Goal: Task Accomplishment & Management: Manage account settings

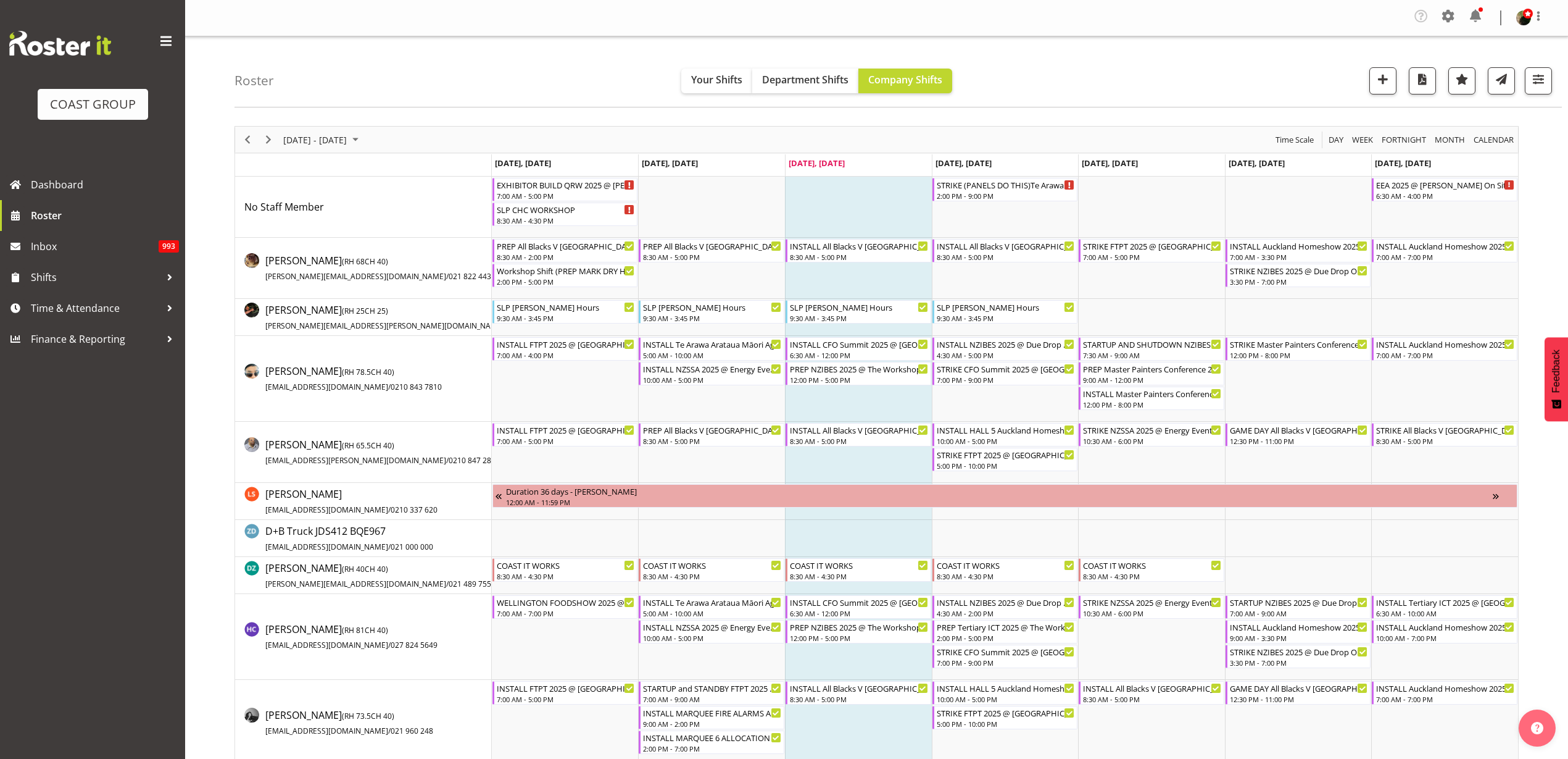
scroll to position [2737, 0]
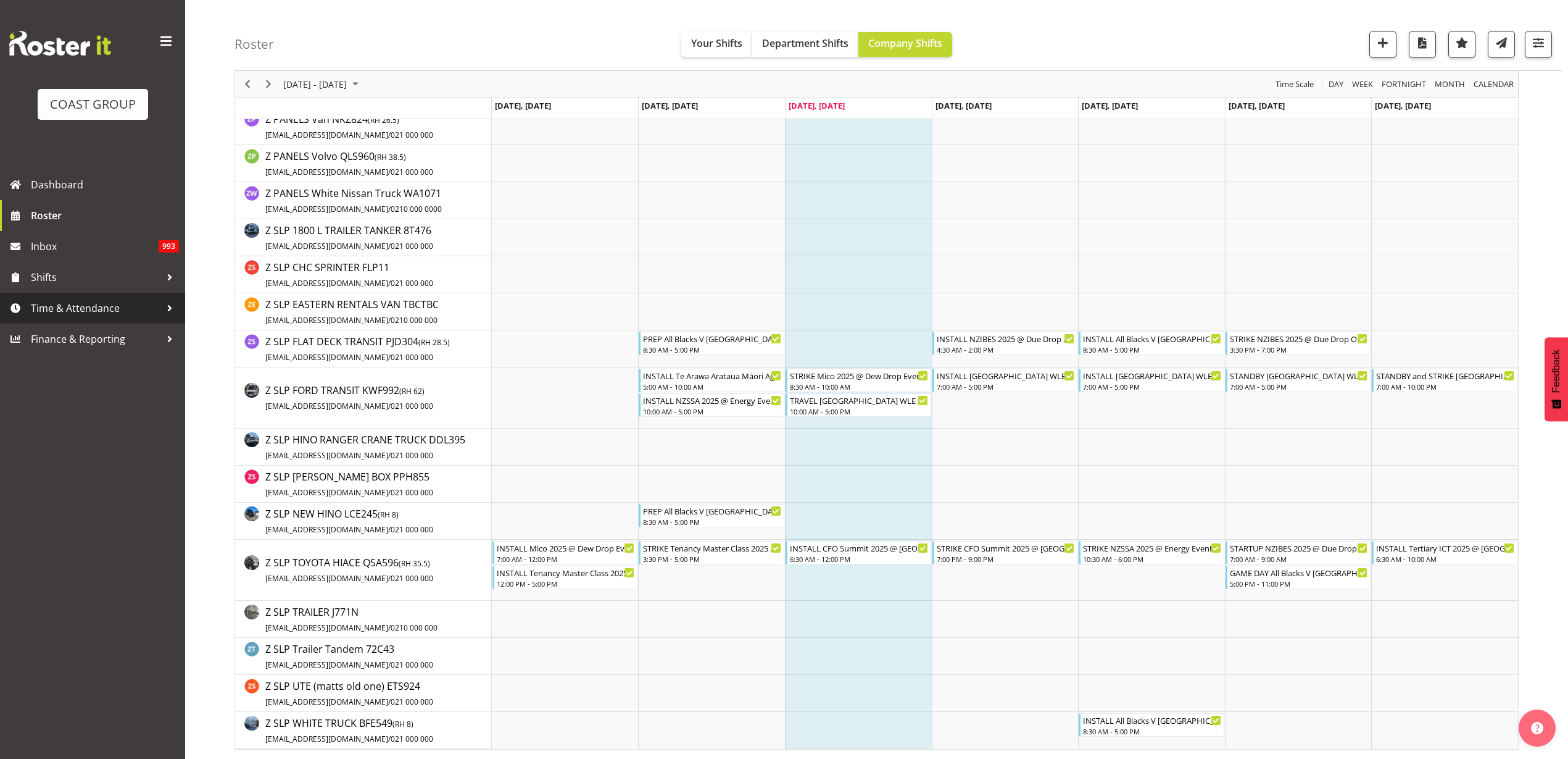
click at [49, 306] on span "Time & Attendance" at bounding box center [95, 308] width 129 height 19
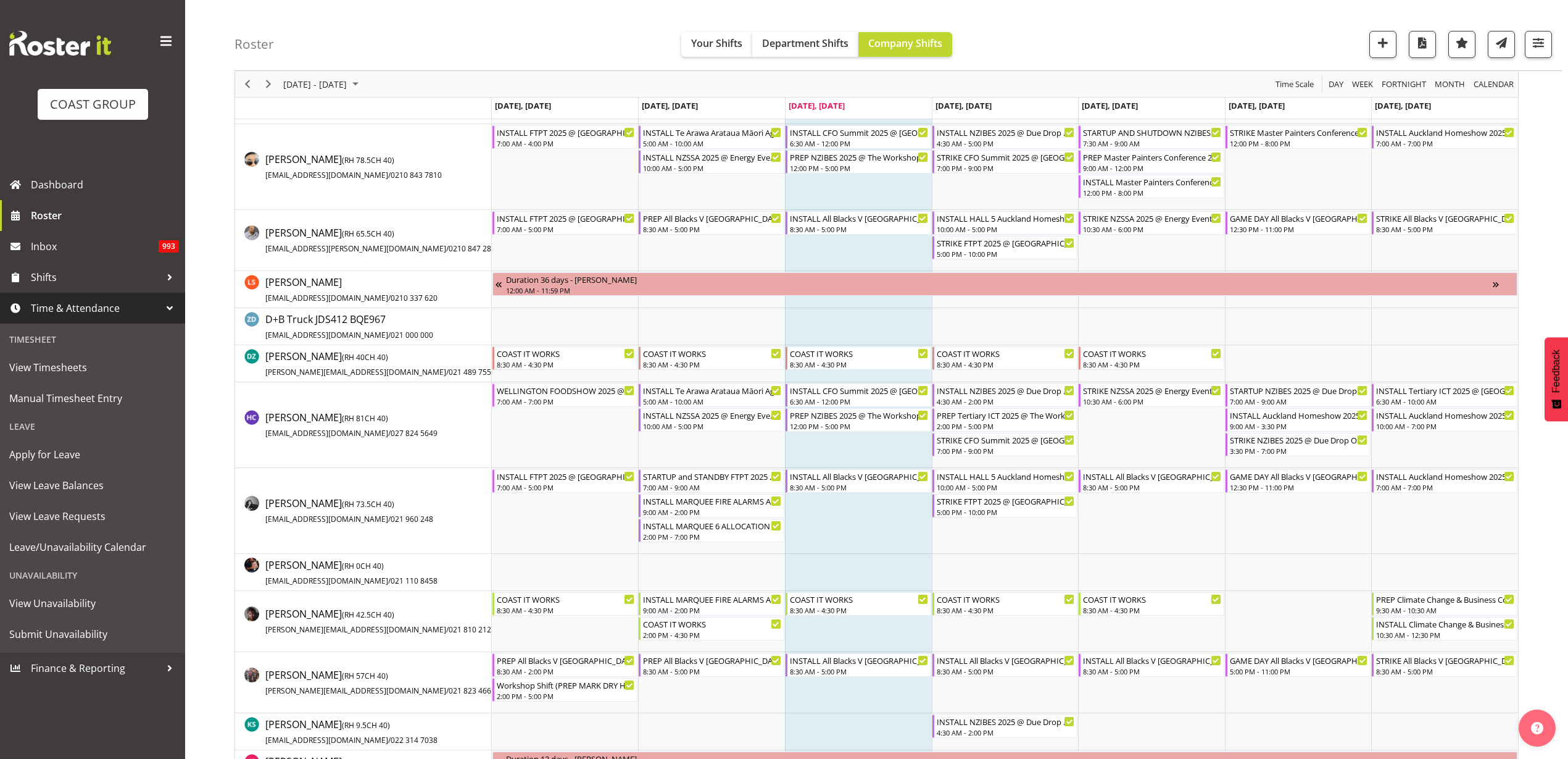
scroll to position [0, 0]
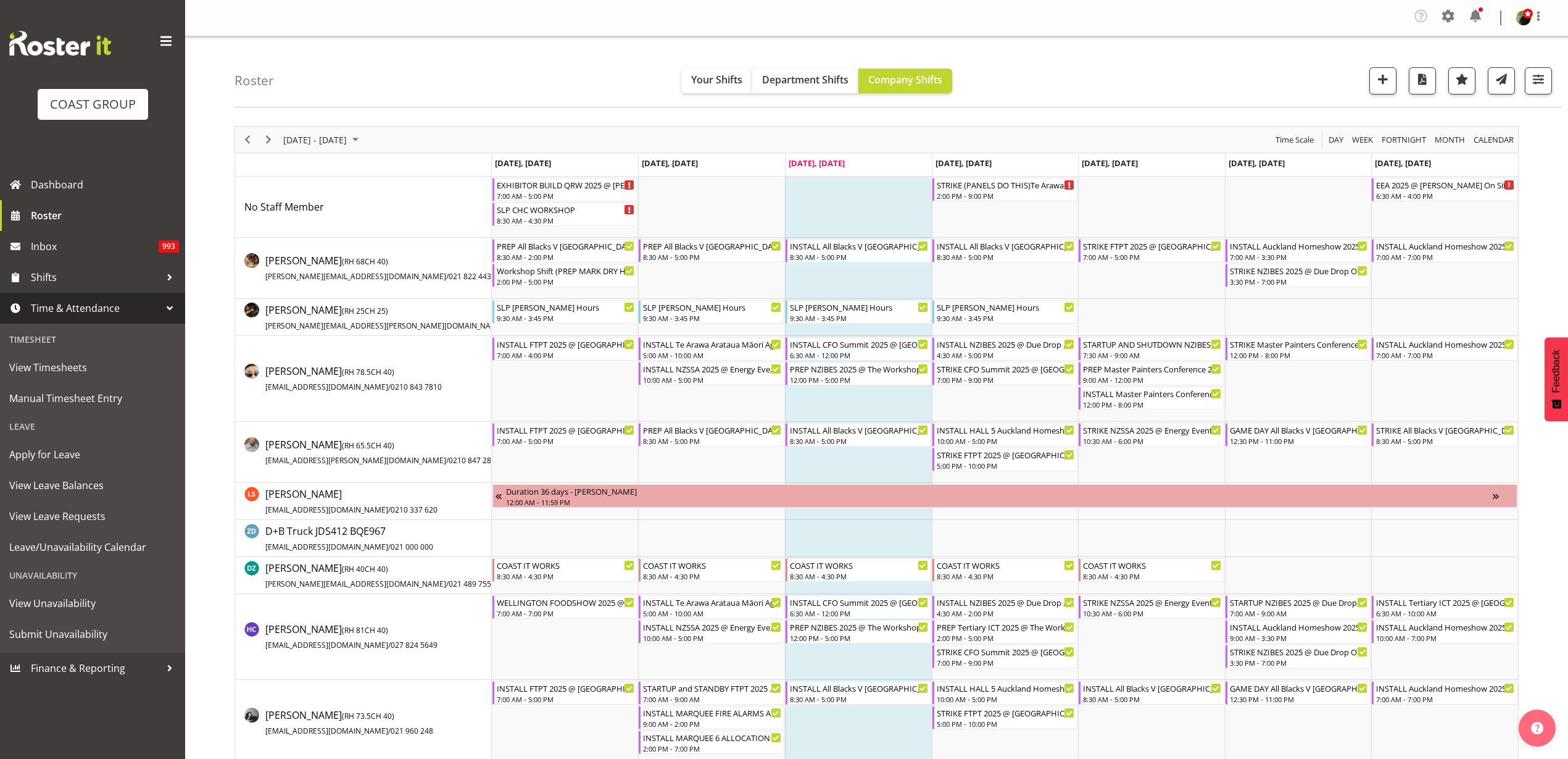
click at [1454, 11] on span at bounding box center [1449, 16] width 20 height 20
click at [1352, 134] on link "Employees" at bounding box center [1372, 137] width 171 height 22
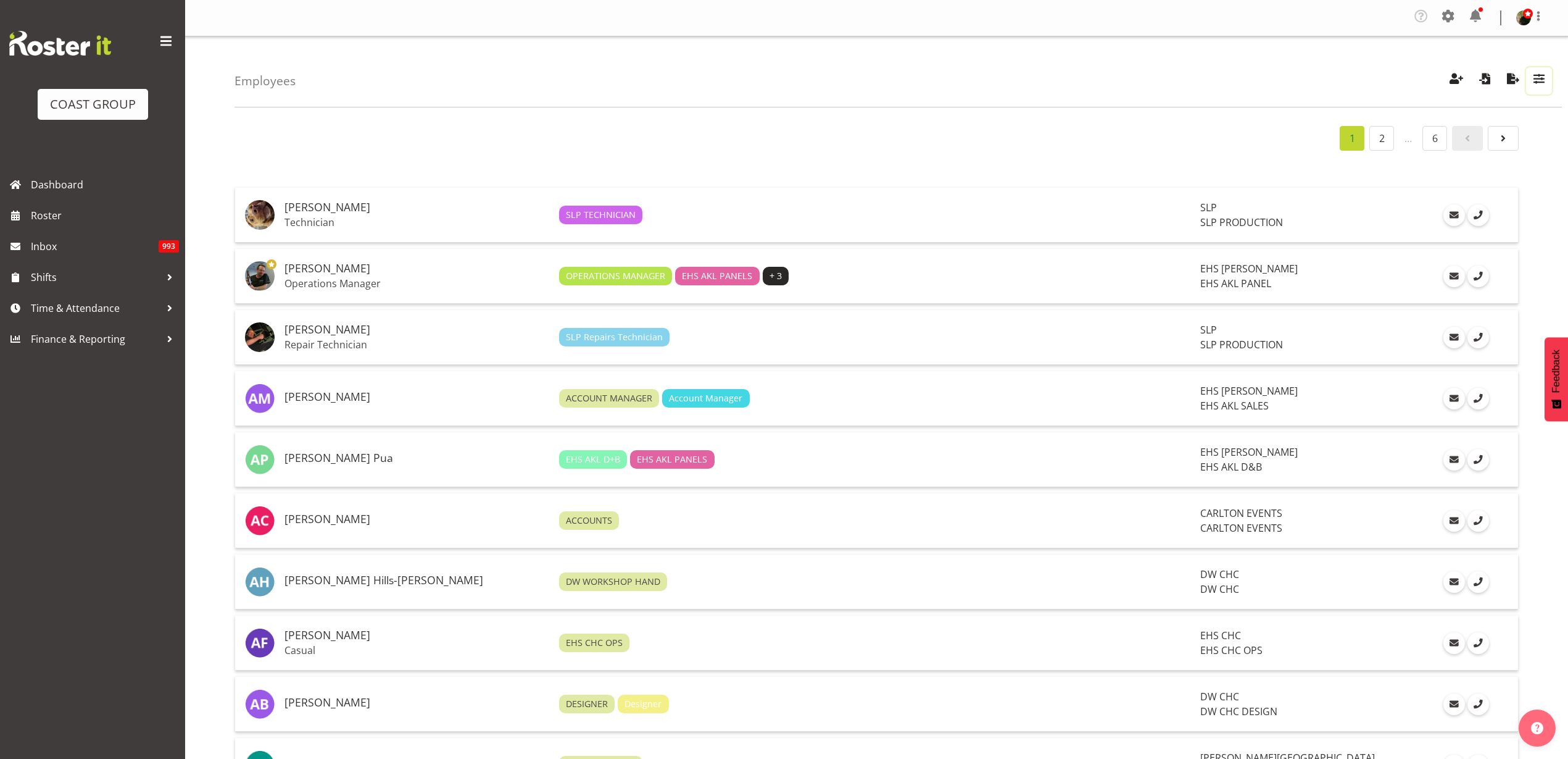
click at [1542, 76] on span "button" at bounding box center [1539, 78] width 16 height 16
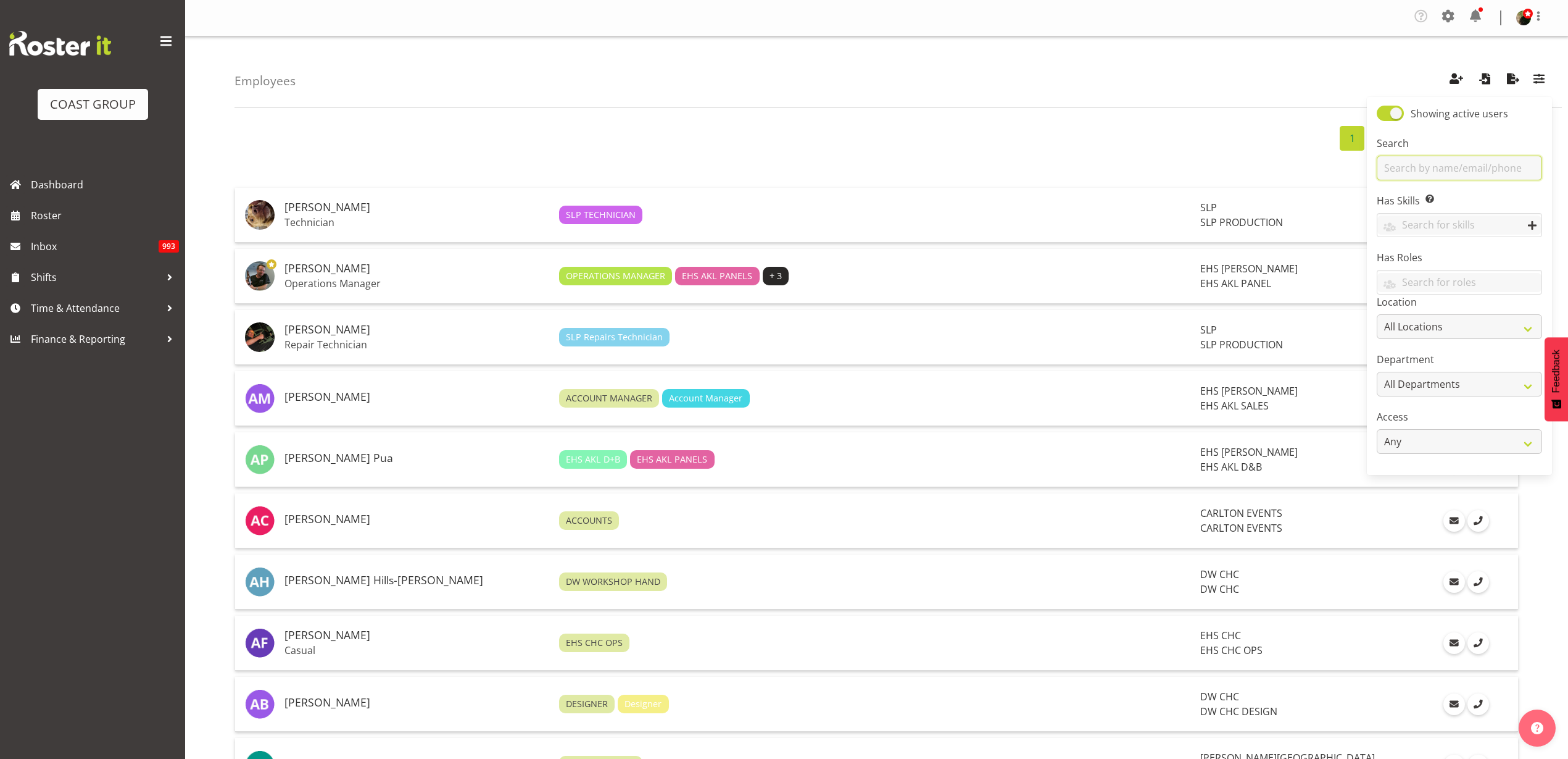
click at [1445, 167] on input "text" at bounding box center [1459, 168] width 166 height 25
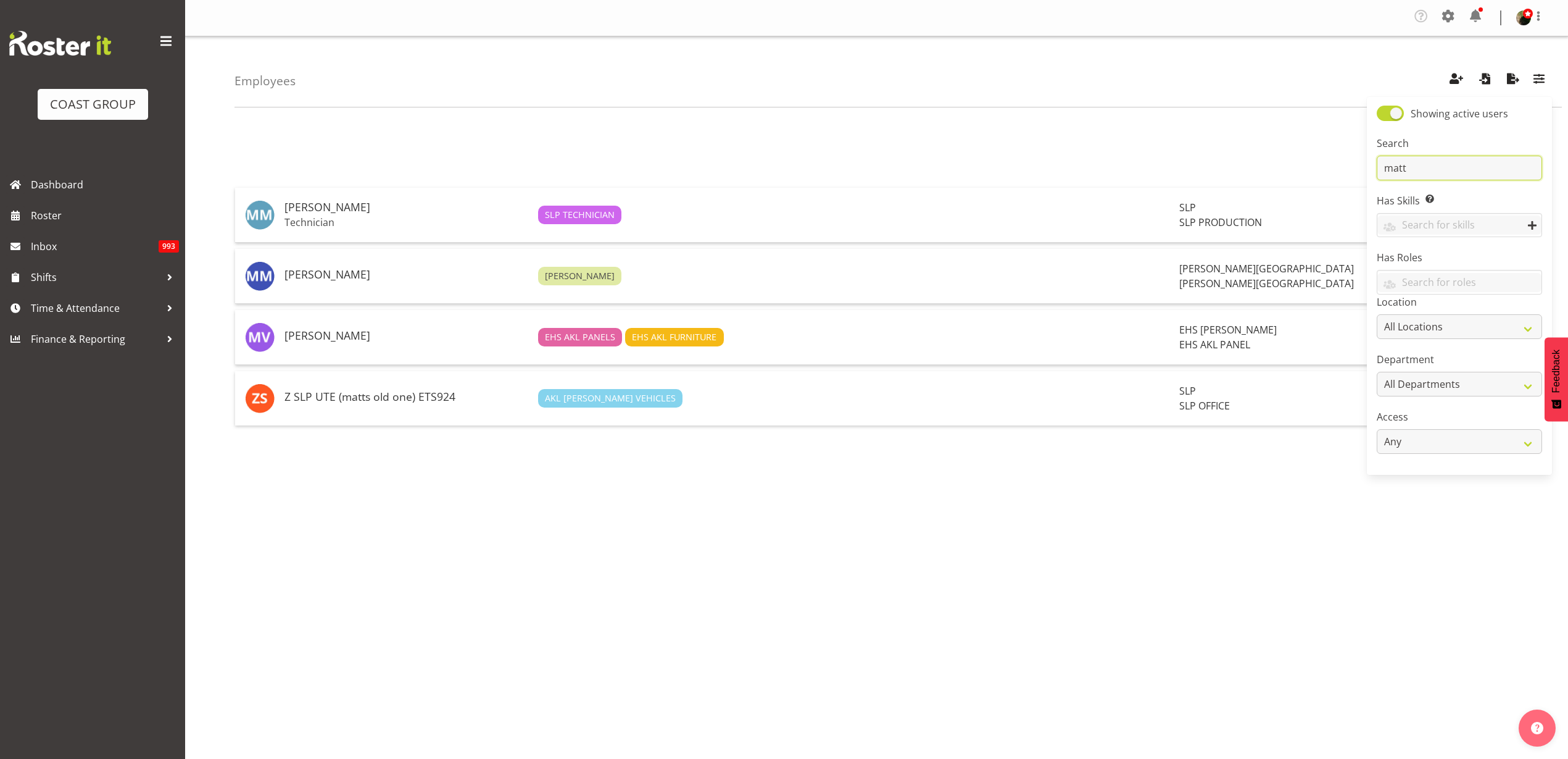
type input "matt"
click at [404, 216] on p "Technician" at bounding box center [406, 222] width 244 height 12
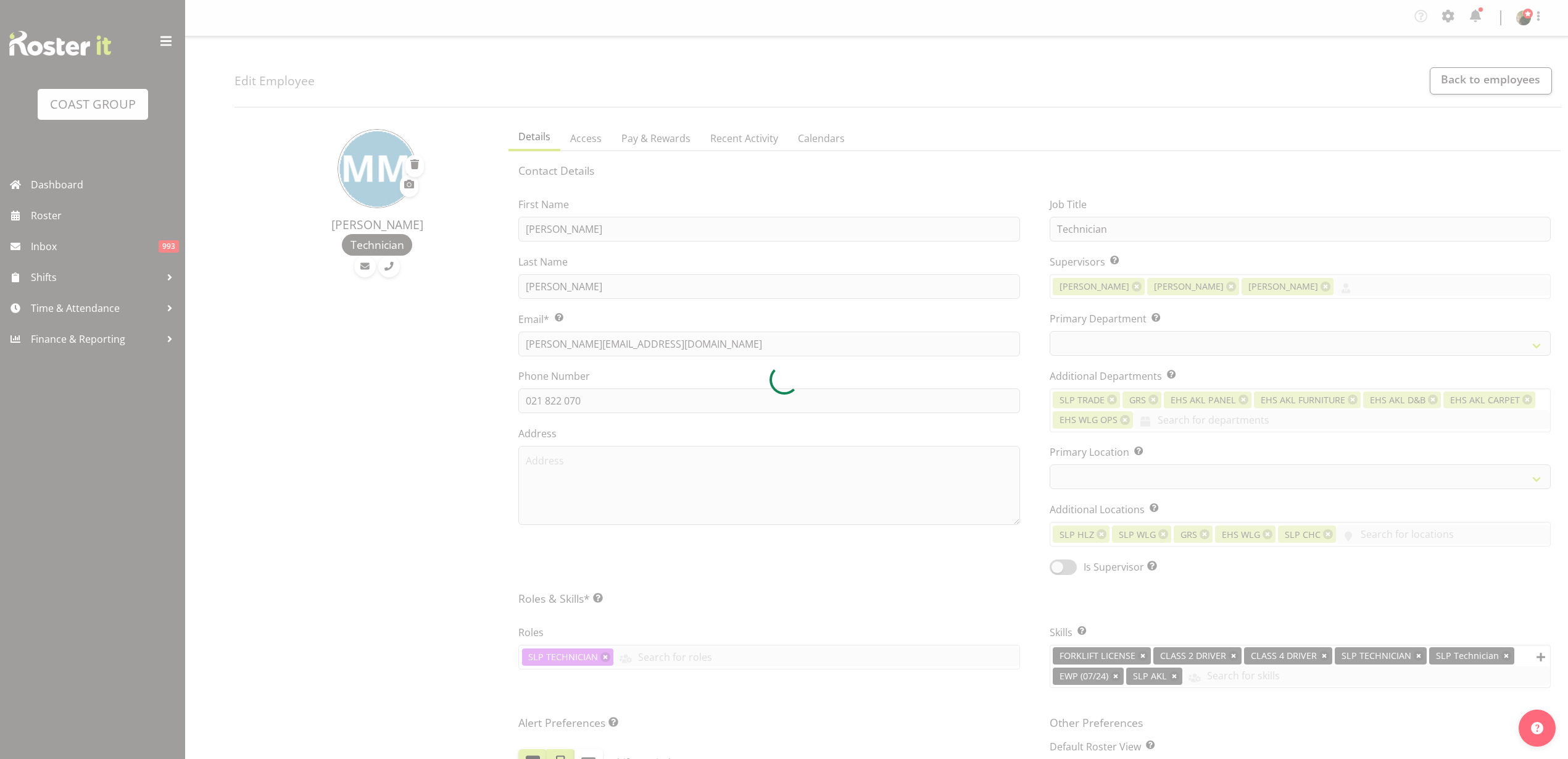
select select "TimelineWeek"
select select
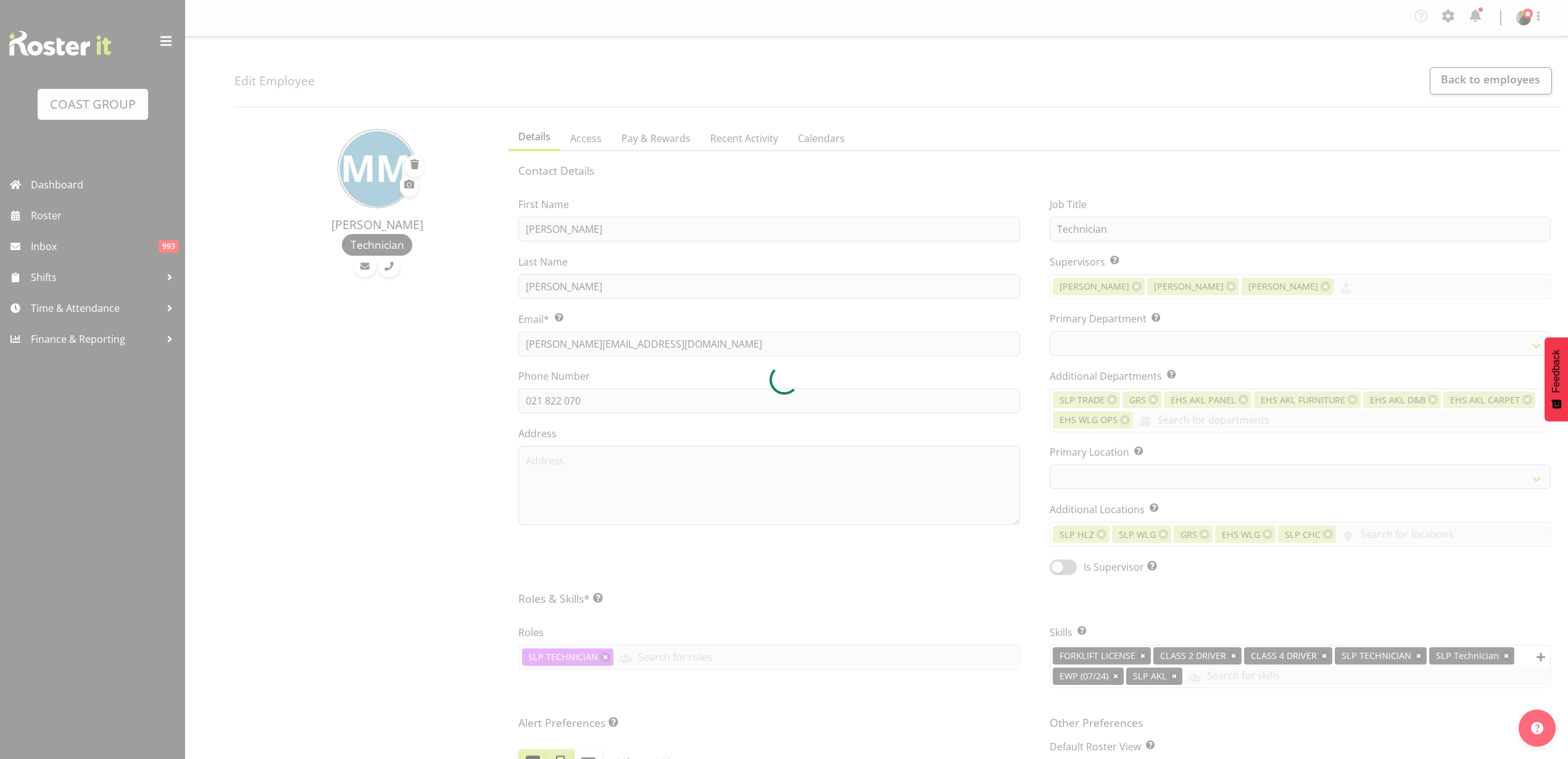
select select "24"
select select "31"
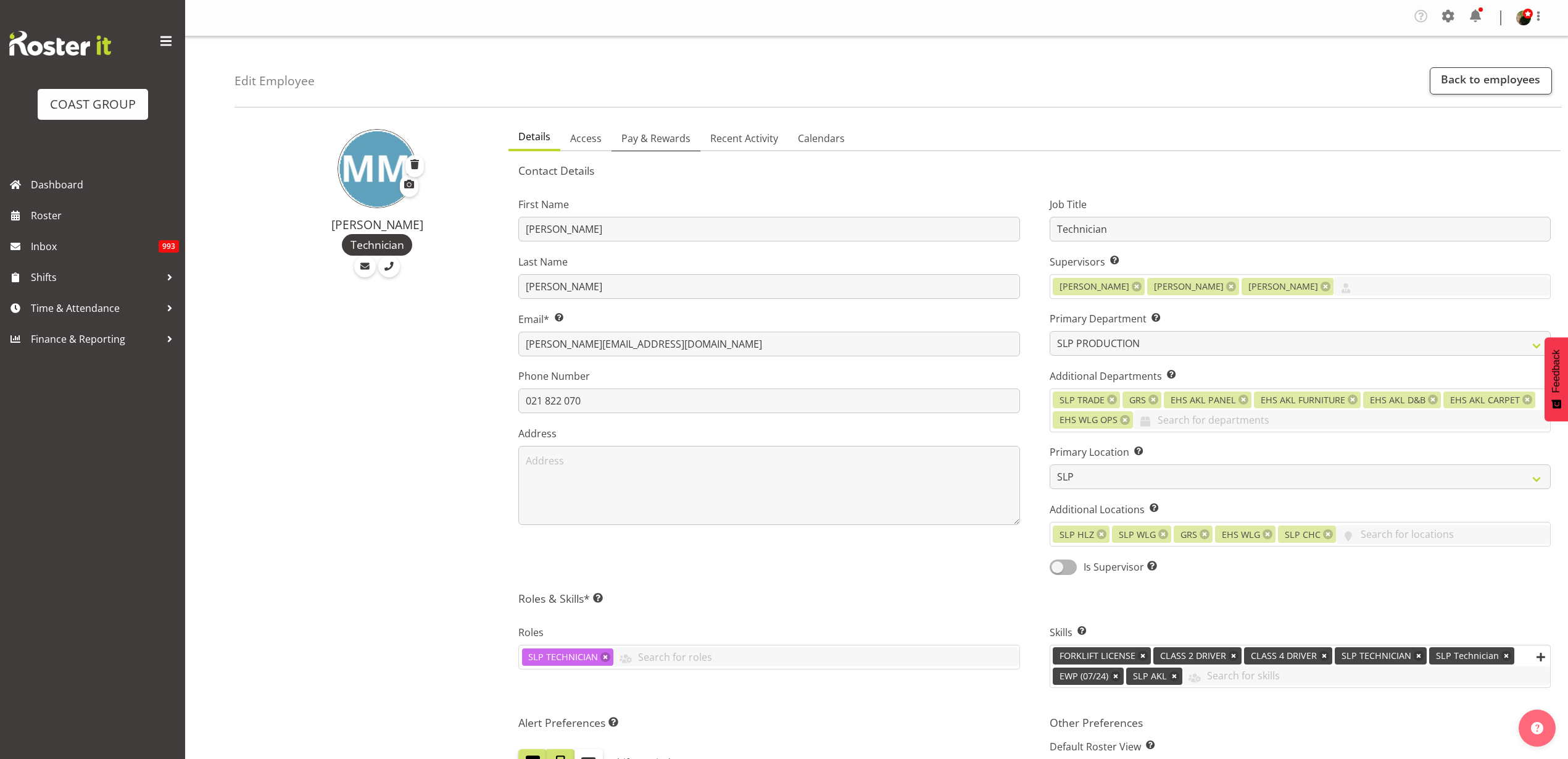
click at [659, 139] on span "Pay & Rewards" at bounding box center [656, 138] width 69 height 15
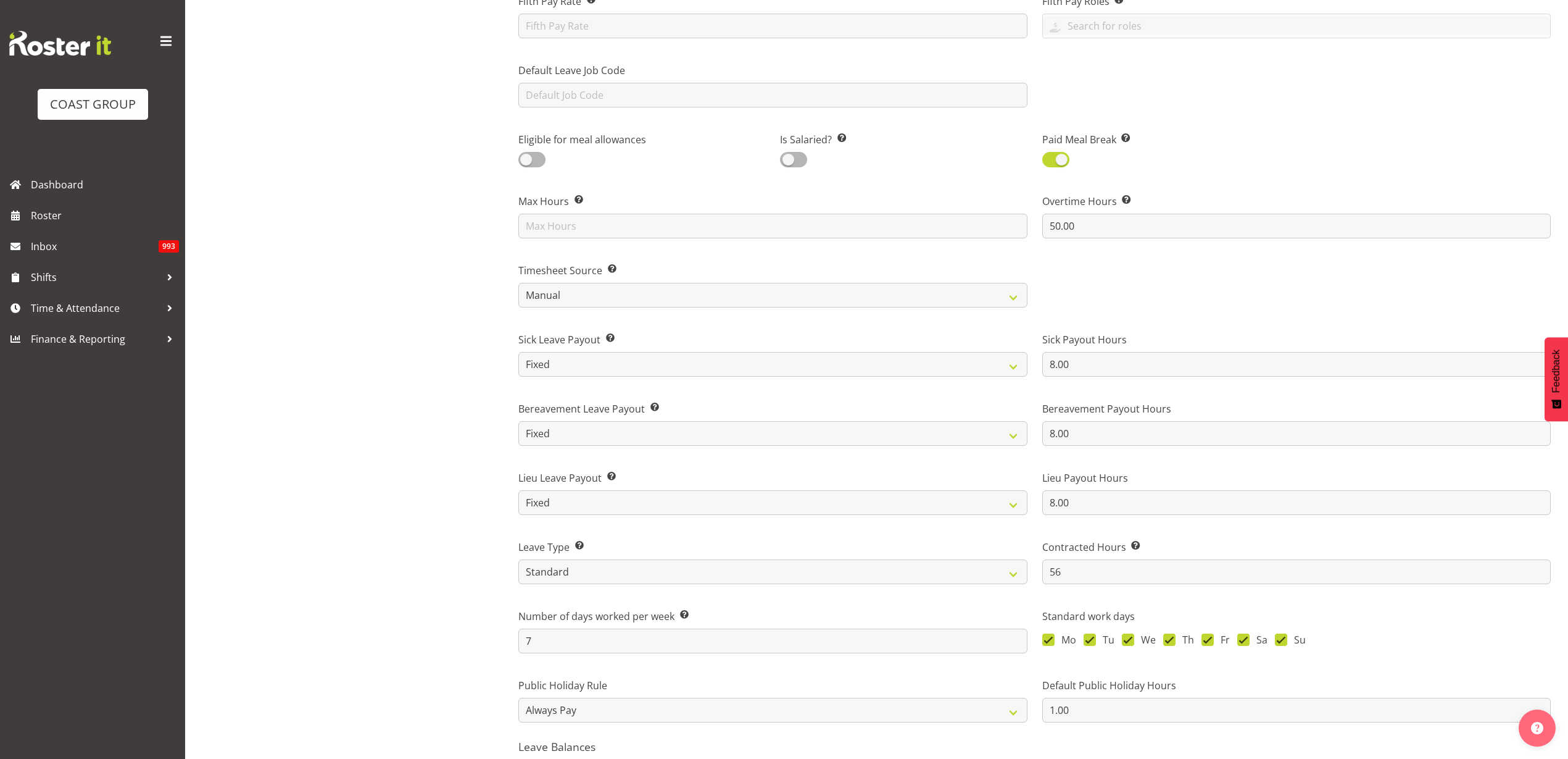
scroll to position [540, 0]
drag, startPoint x: 1070, startPoint y: 577, endPoint x: 829, endPoint y: 562, distance: 241.5
click at [839, 565] on div "Payroll ID This number should match the Payroll ID in your payroll system. 17 P…" at bounding box center [1034, 179] width 1047 height 1099
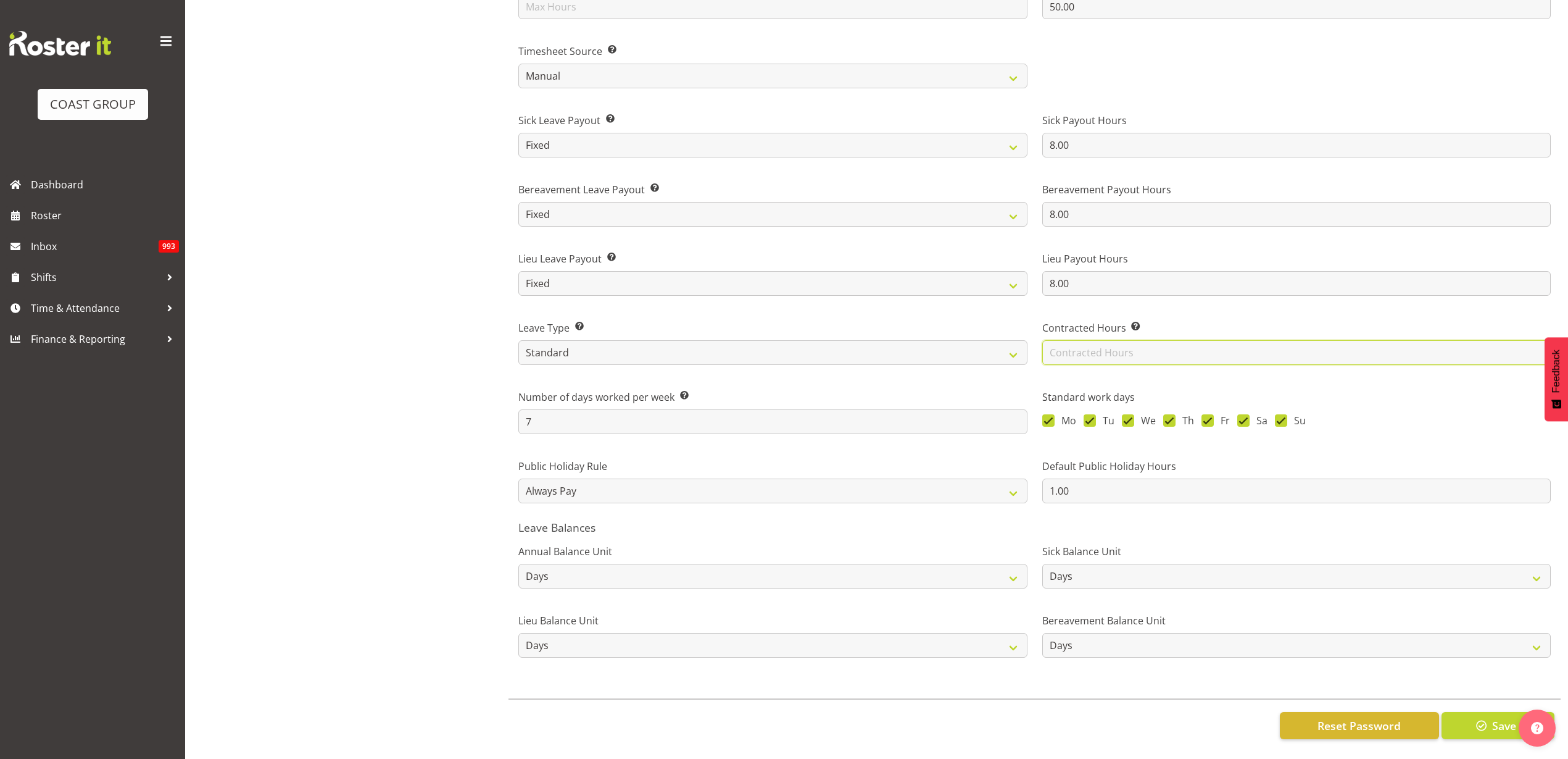
scroll to position [770, 0]
click at [1478, 712] on button "Save" at bounding box center [1498, 725] width 113 height 27
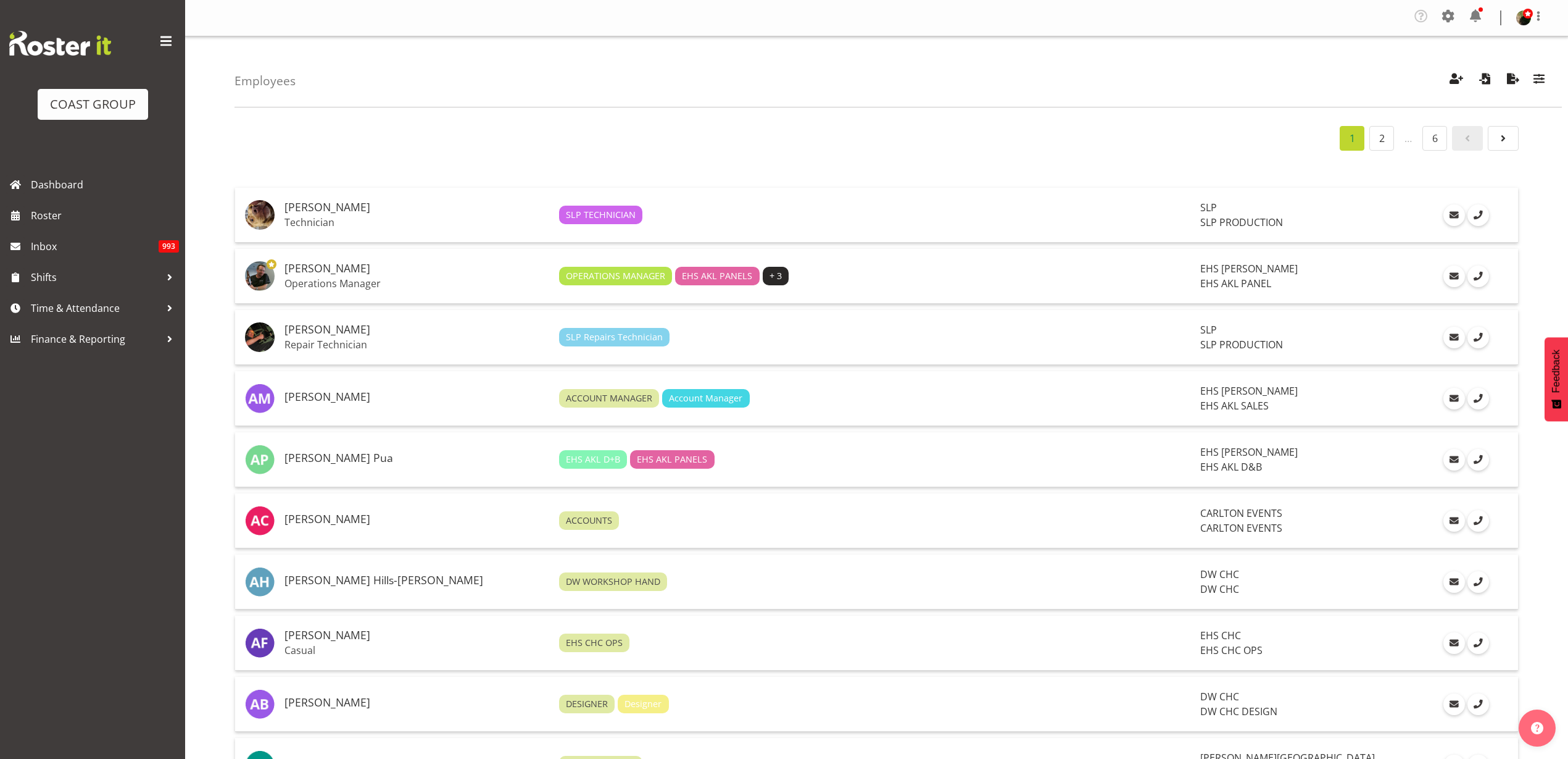
click at [386, 222] on p "Technician" at bounding box center [416, 222] width 265 height 12
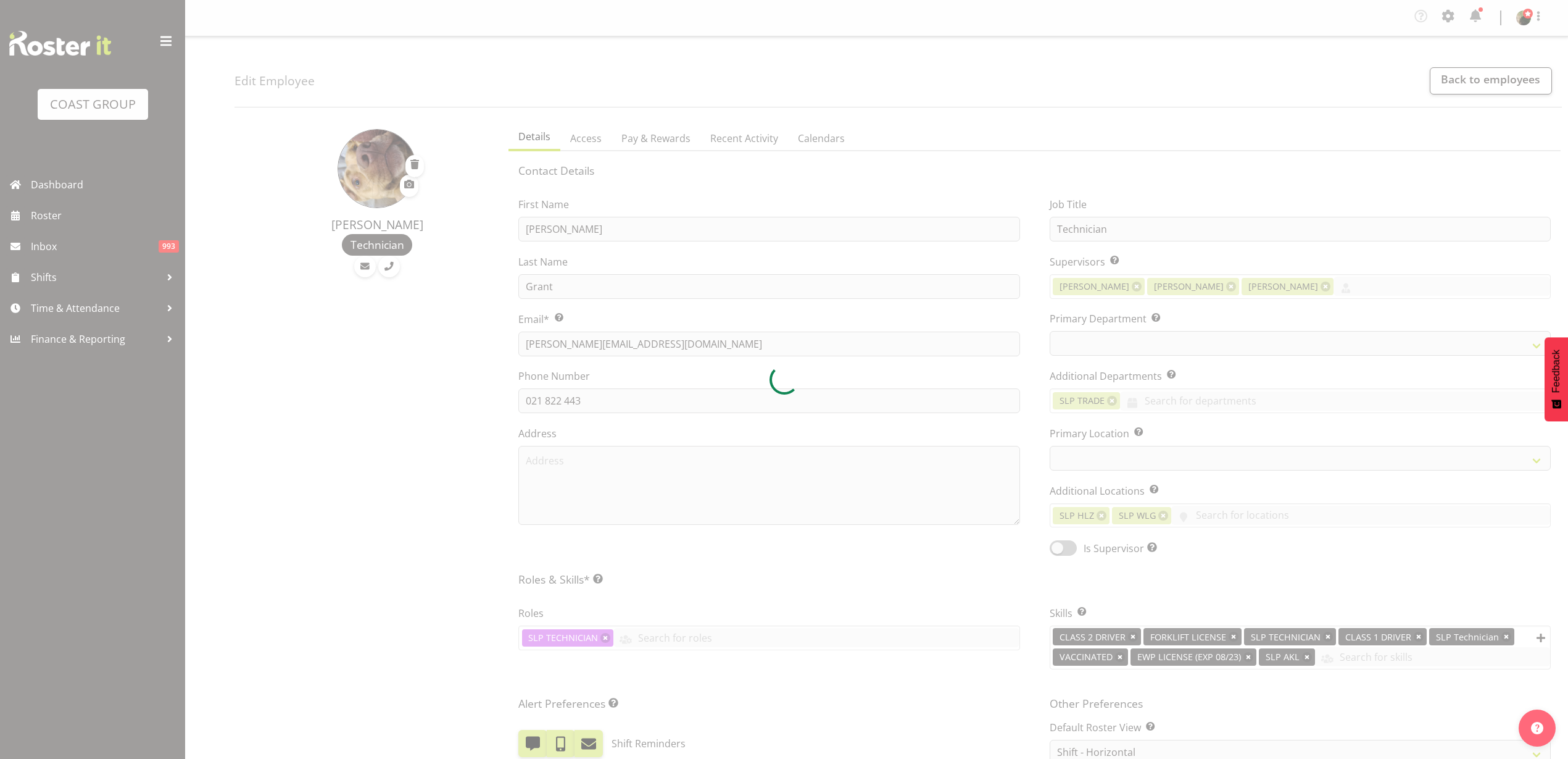
select select "shiftH"
select select "TimelineWeek"
select select
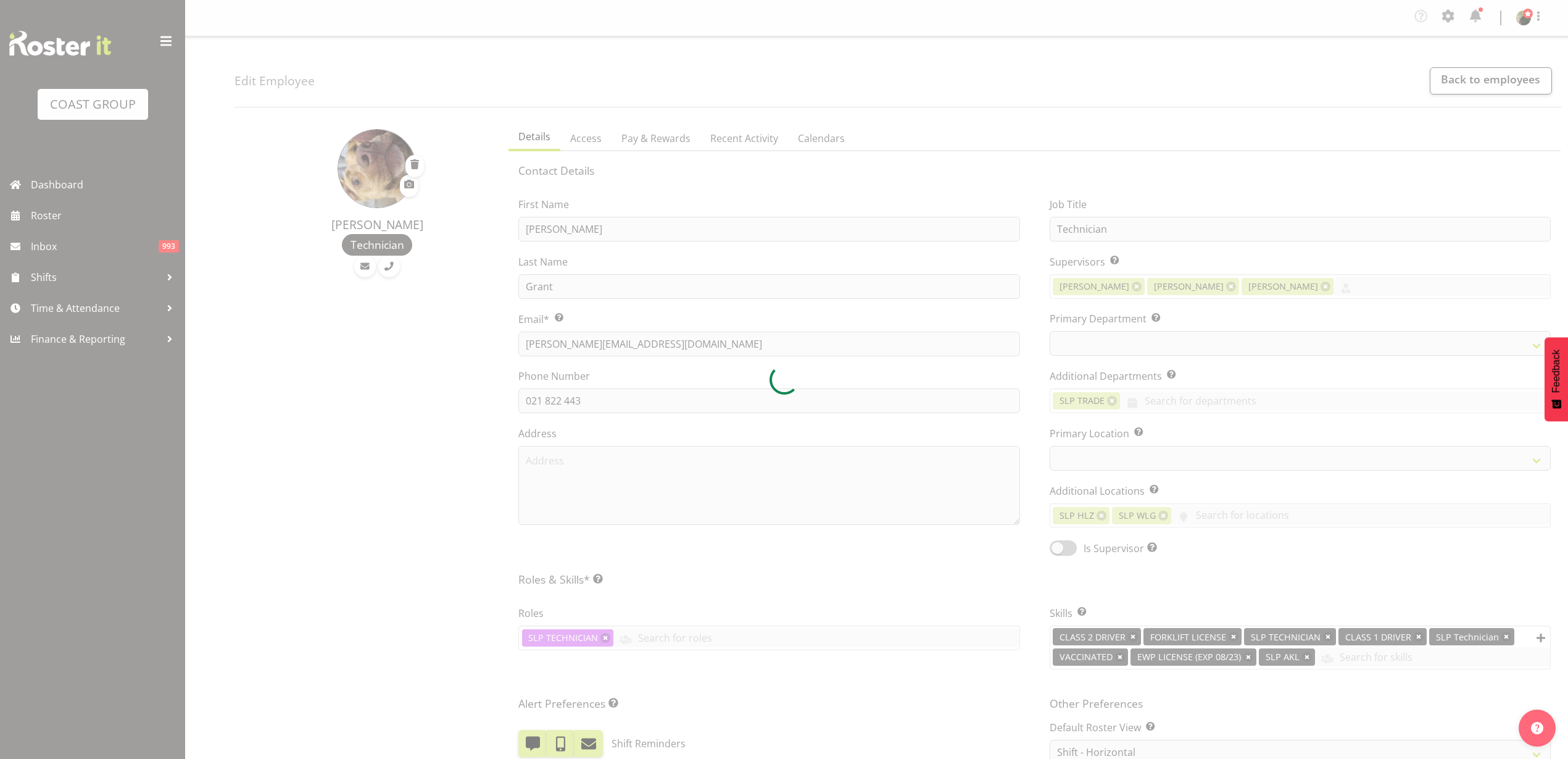
select select "31"
select select "24"
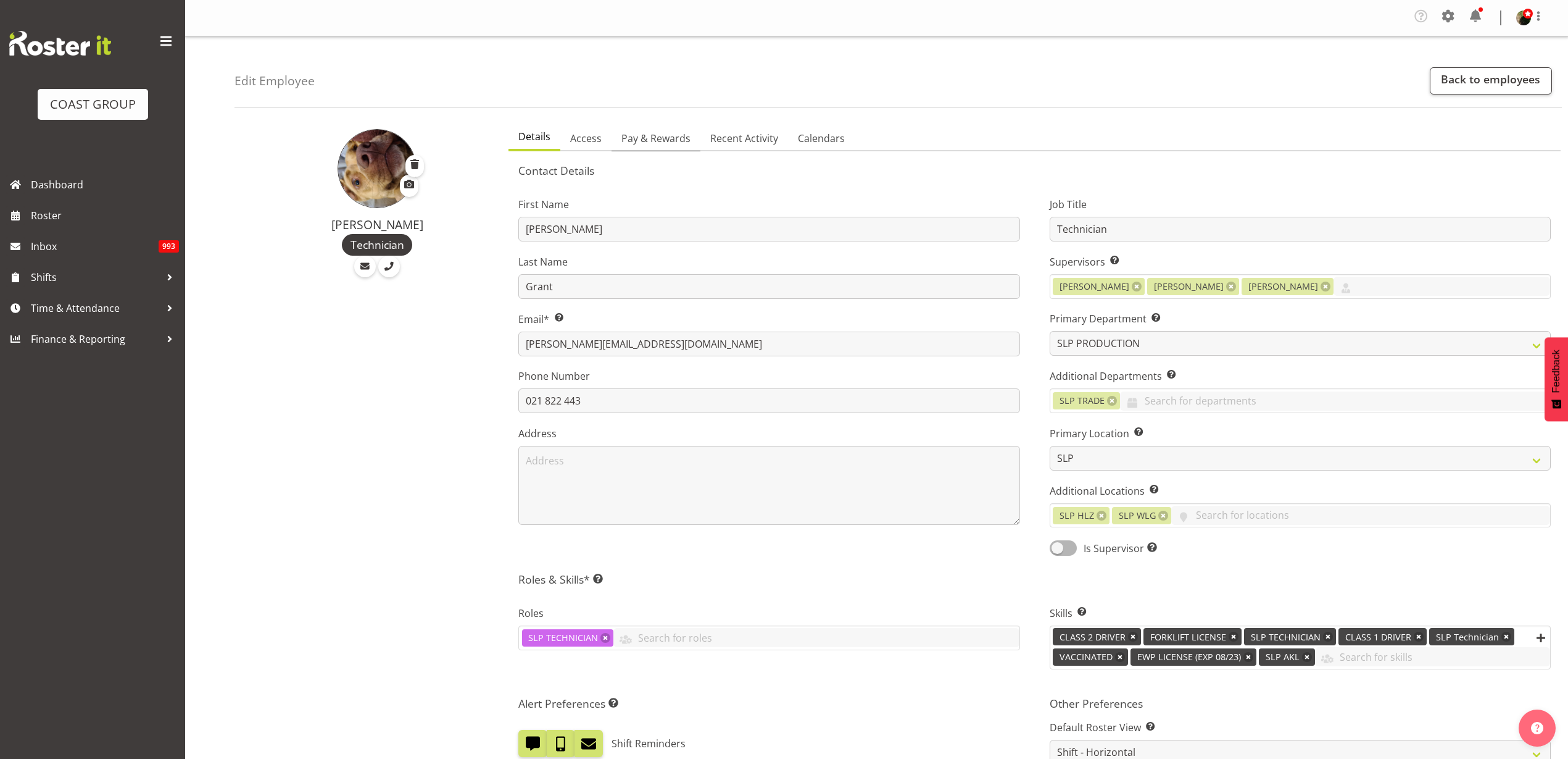
click at [659, 135] on span "Pay & Rewards" at bounding box center [656, 138] width 69 height 15
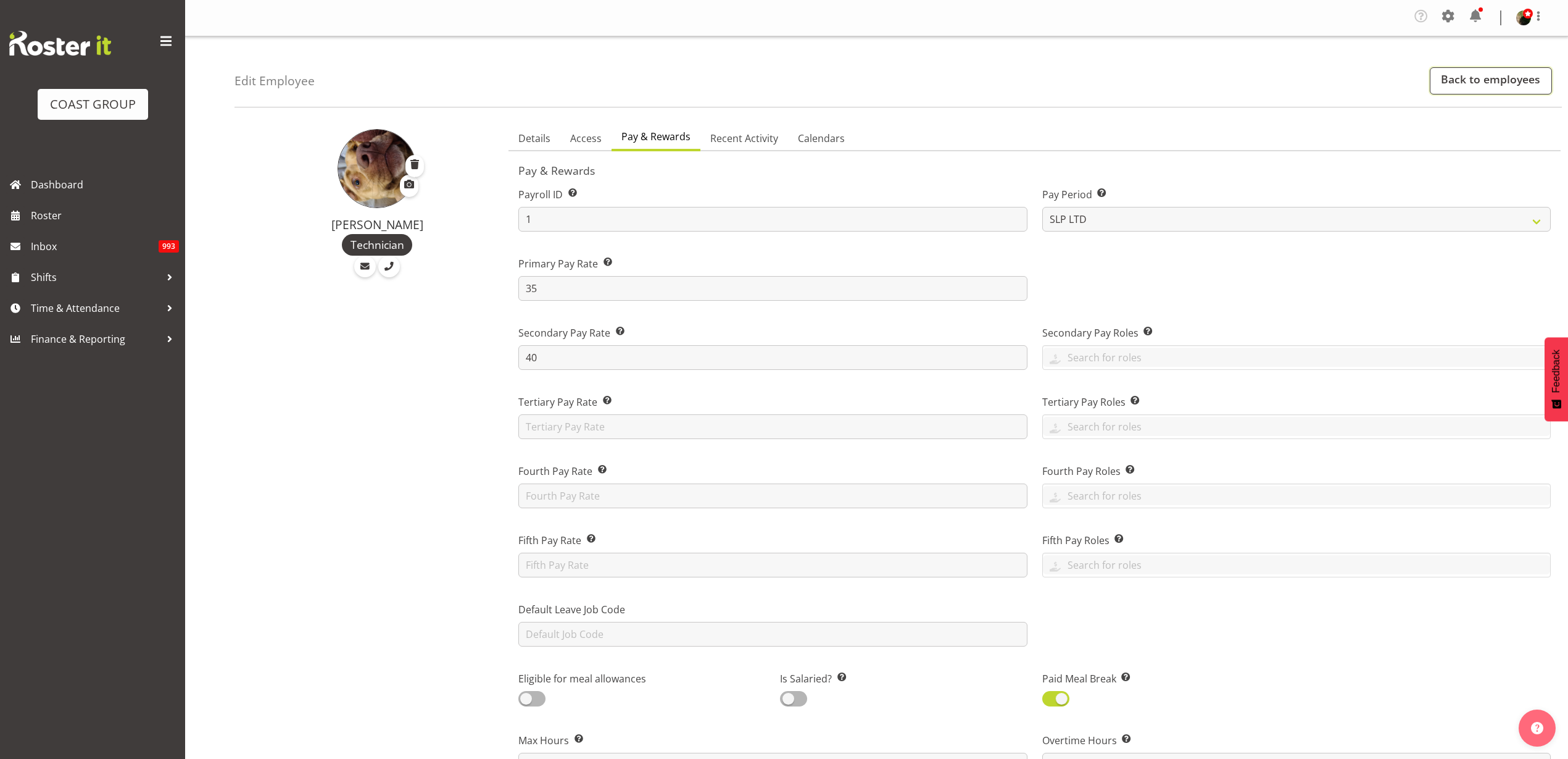
click at [1477, 80] on link "Back to employees" at bounding box center [1490, 81] width 122 height 27
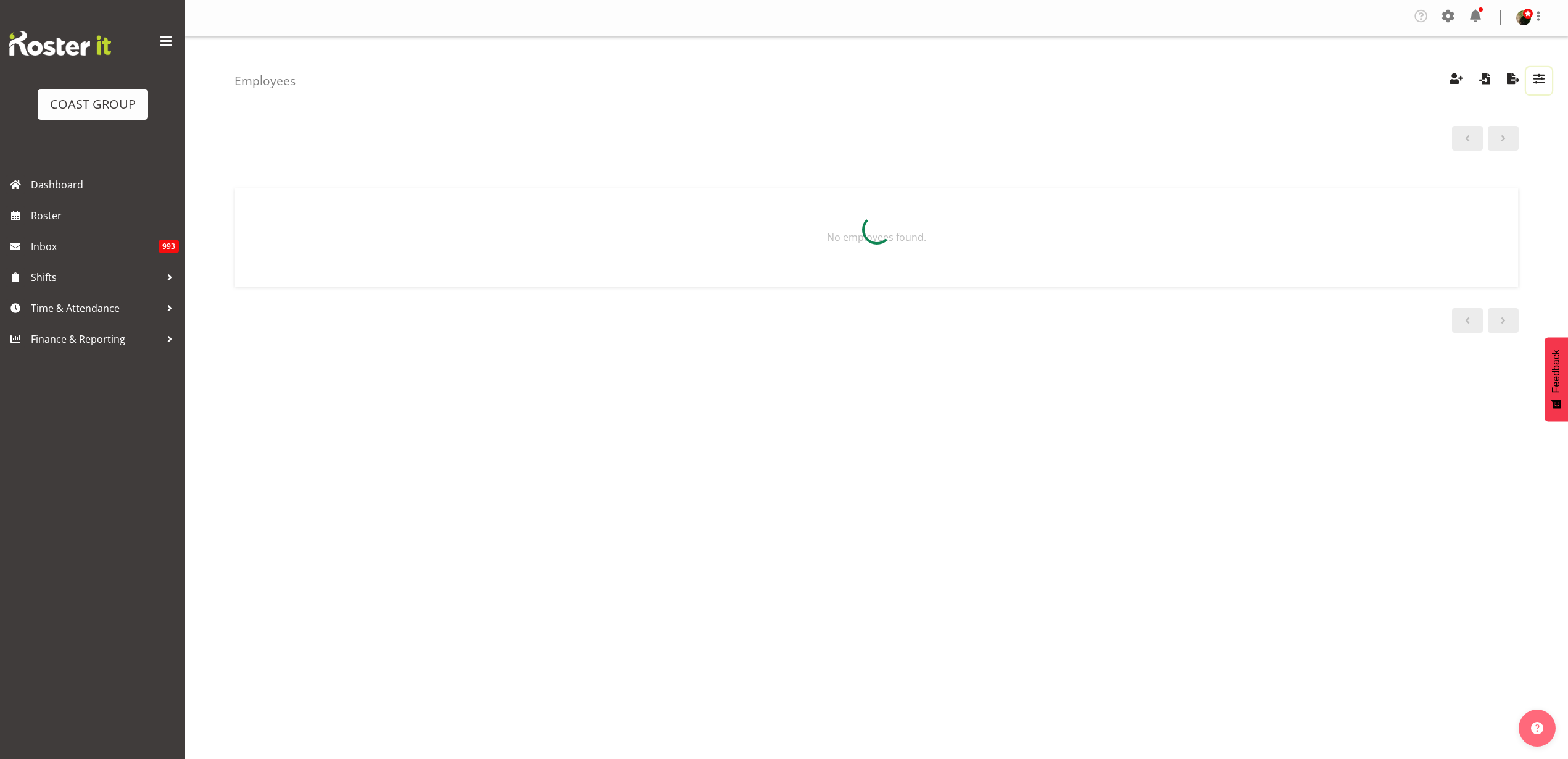
click at [1533, 73] on span "button" at bounding box center [1539, 78] width 16 height 16
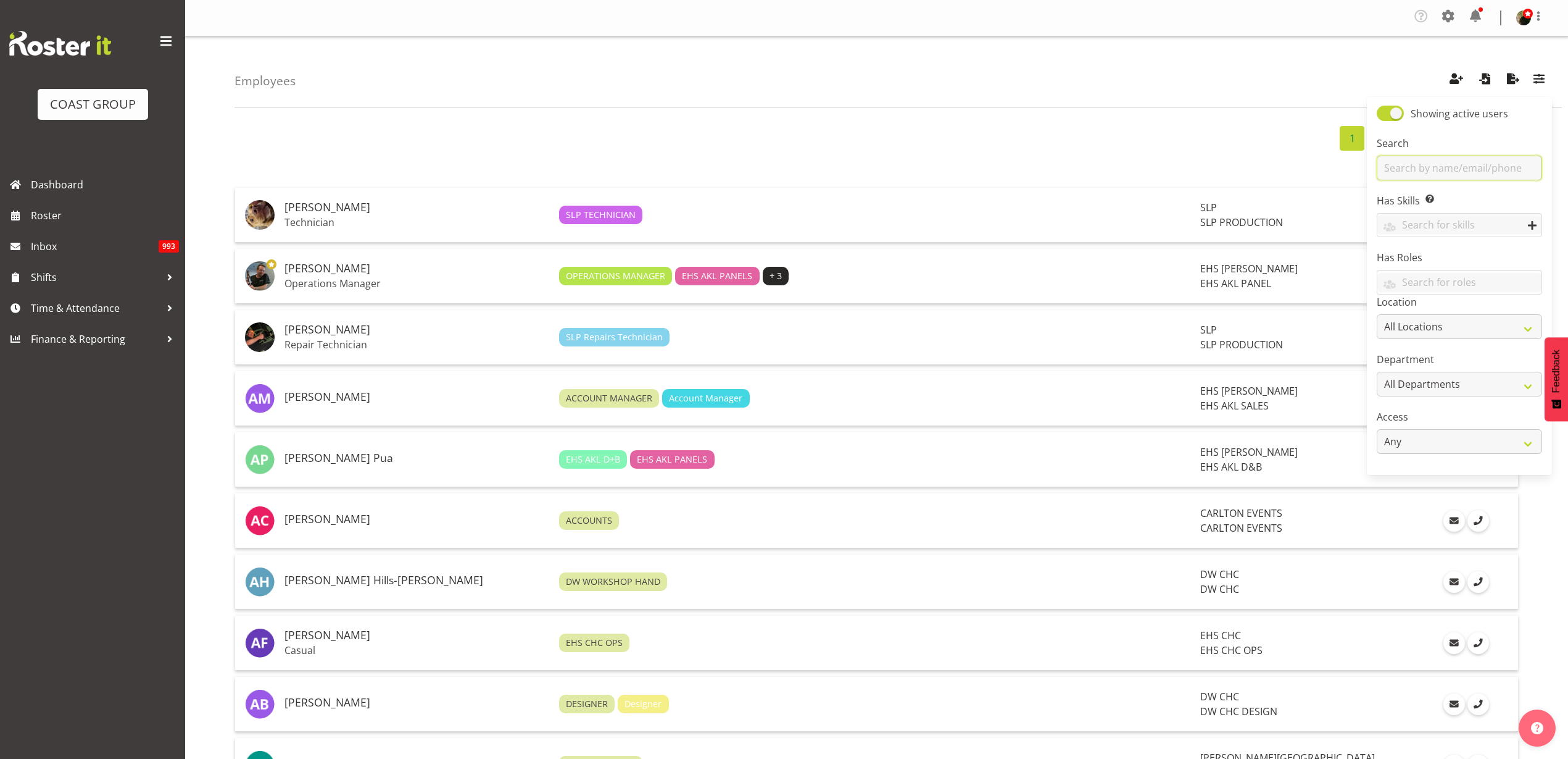
click at [1466, 156] on input "text" at bounding box center [1459, 168] width 166 height 25
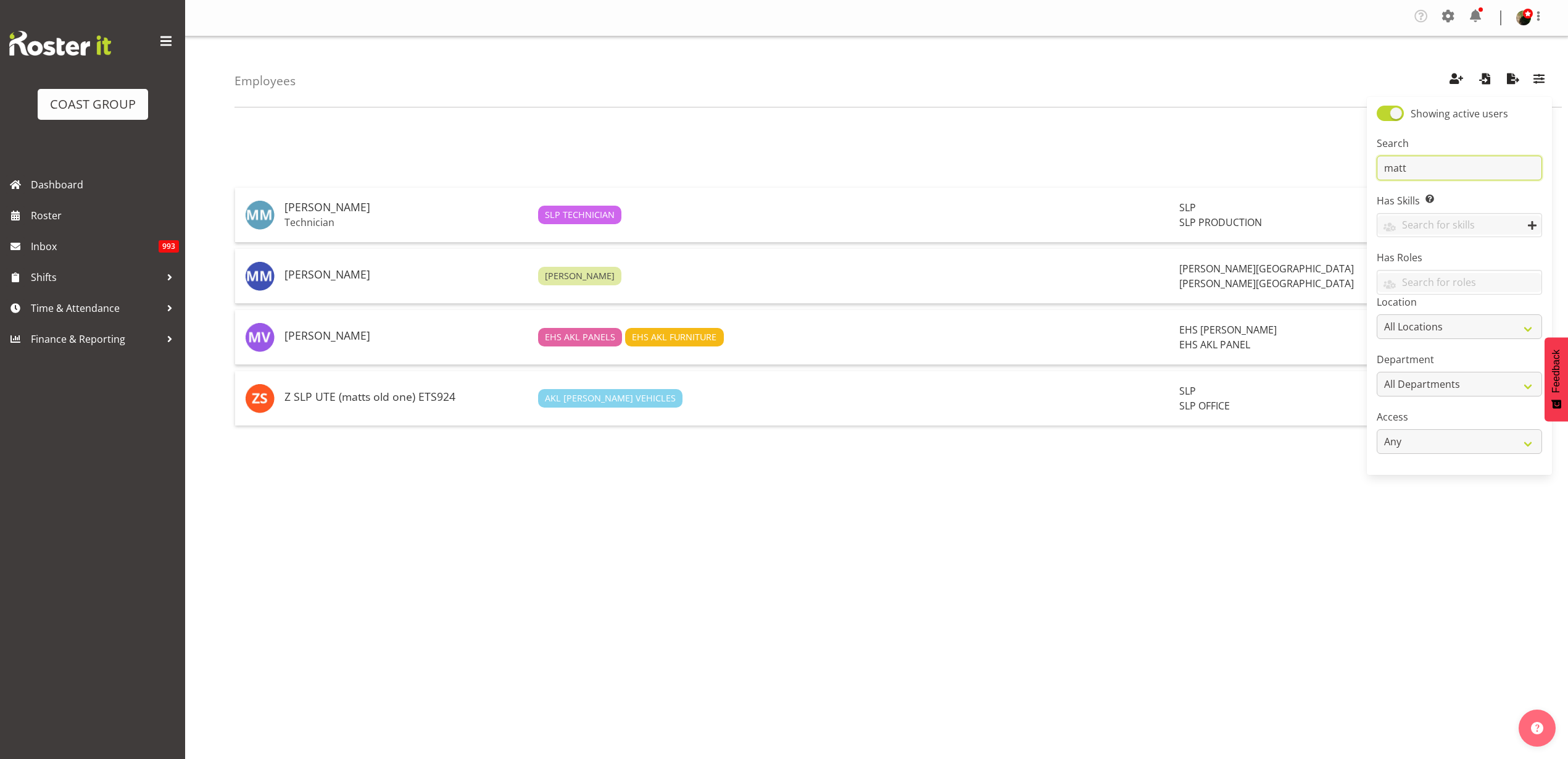
type input "matt"
click at [432, 213] on h5 "[PERSON_NAME]" at bounding box center [406, 207] width 244 height 12
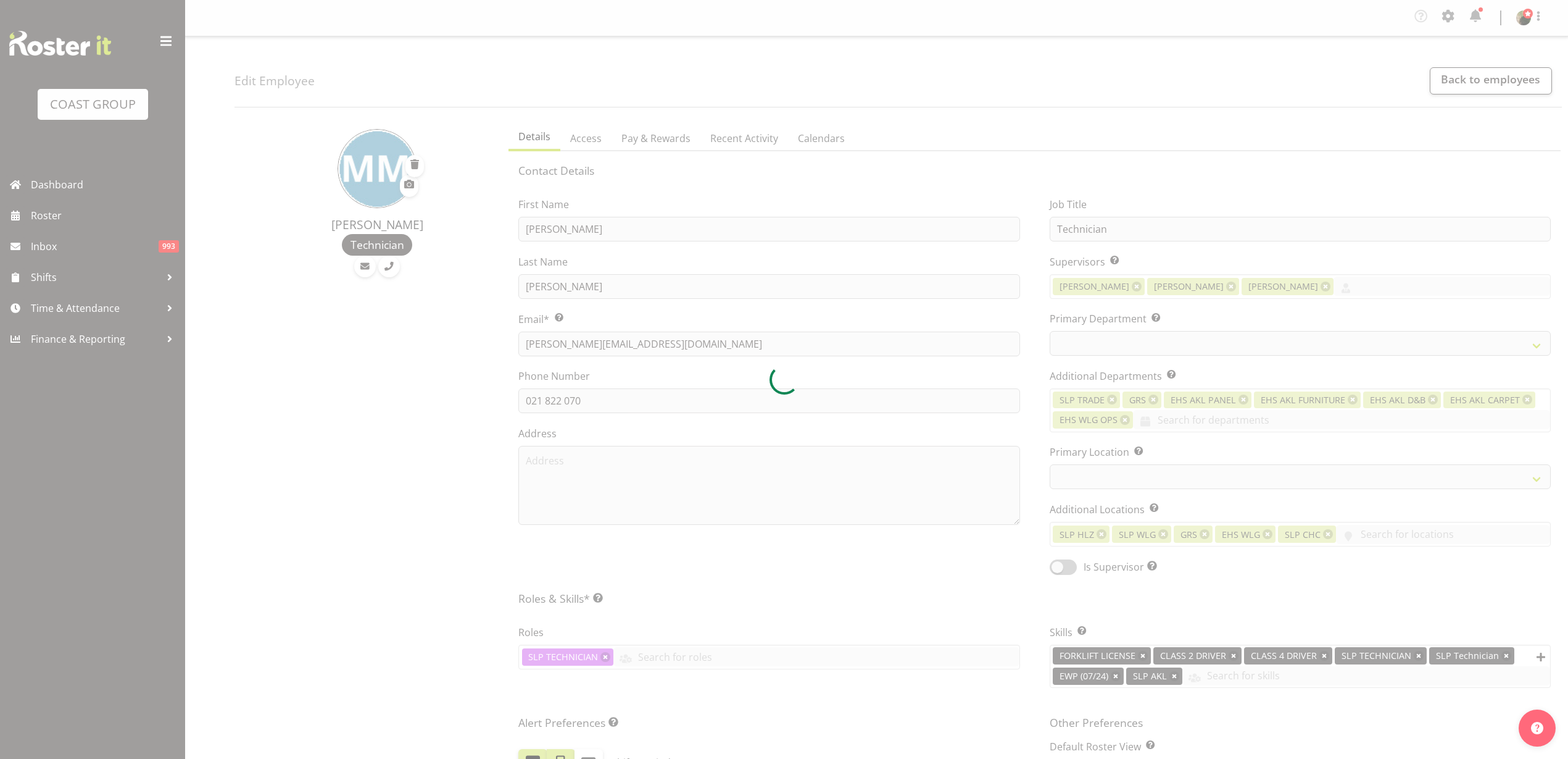
select select "TimelineWeek"
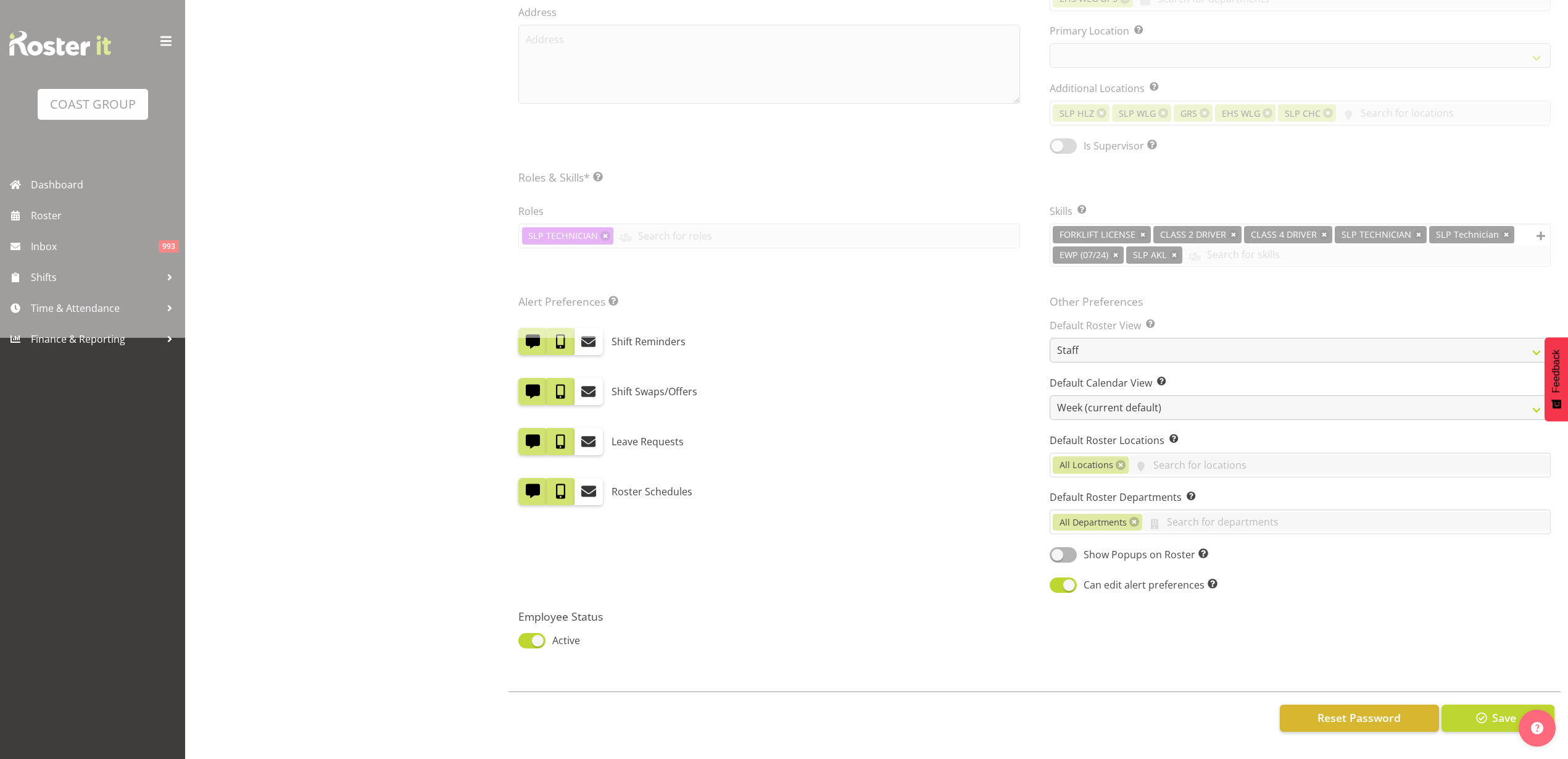
scroll to position [440, 0]
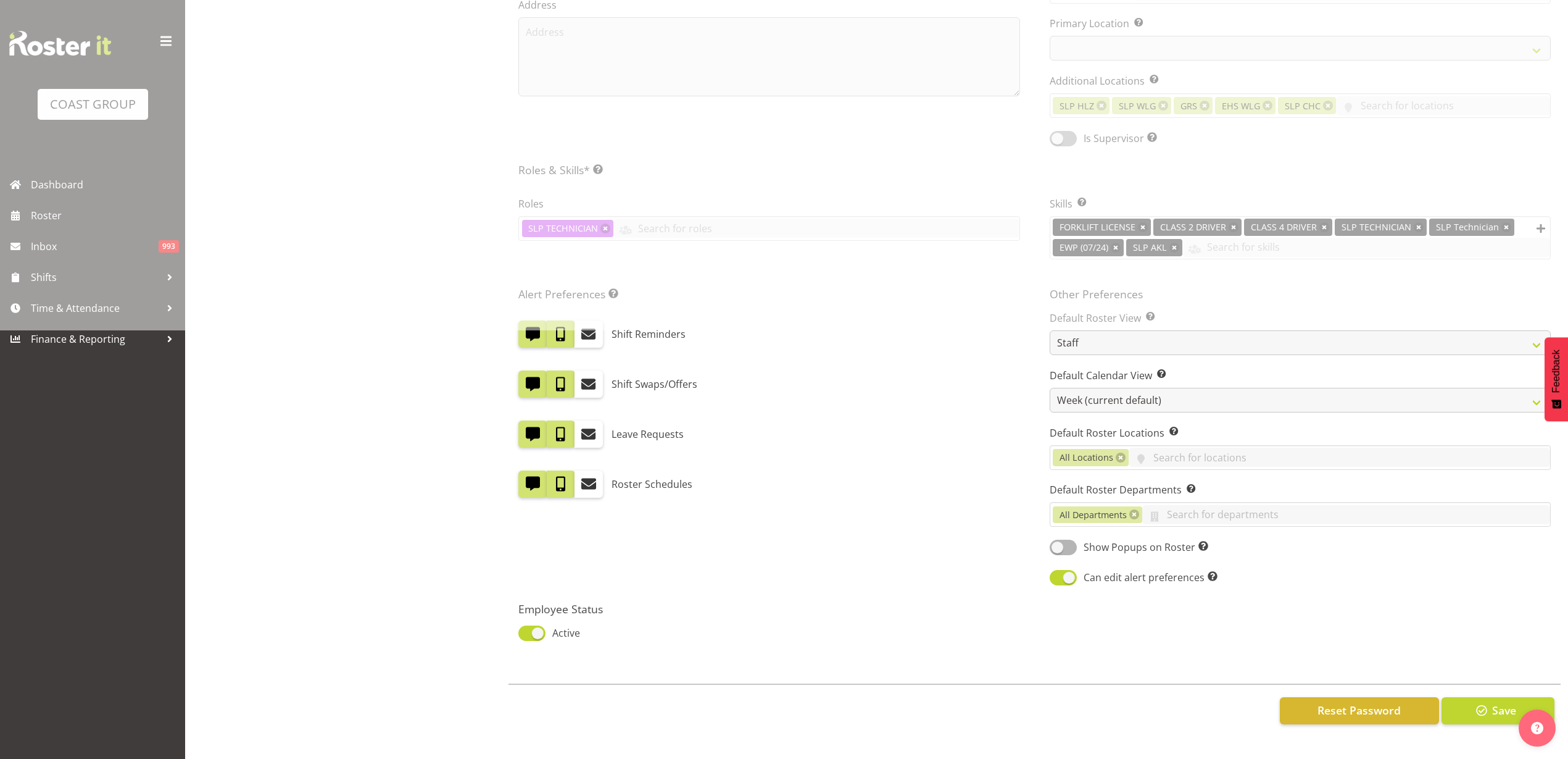
select select
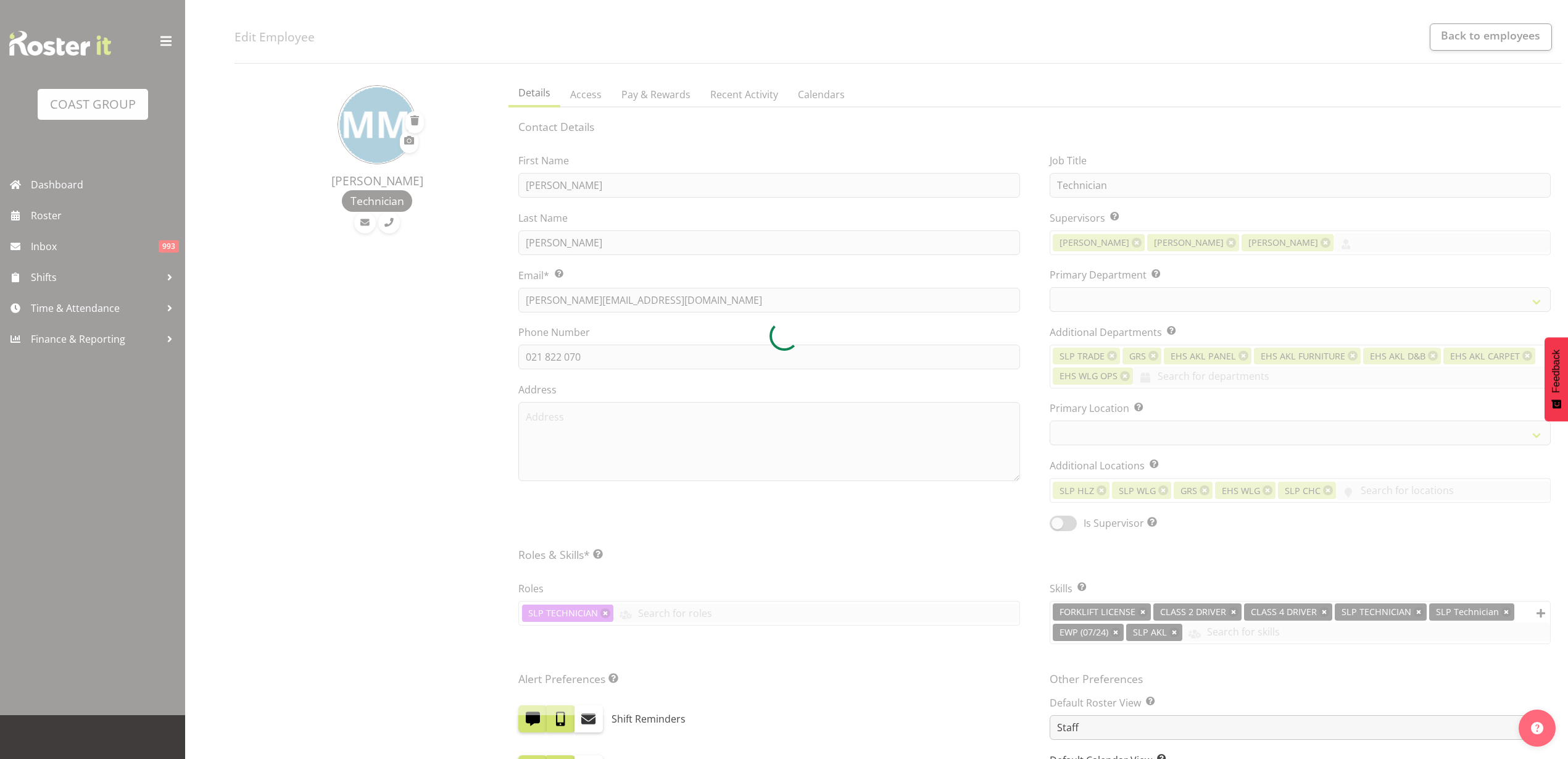
scroll to position [0, 0]
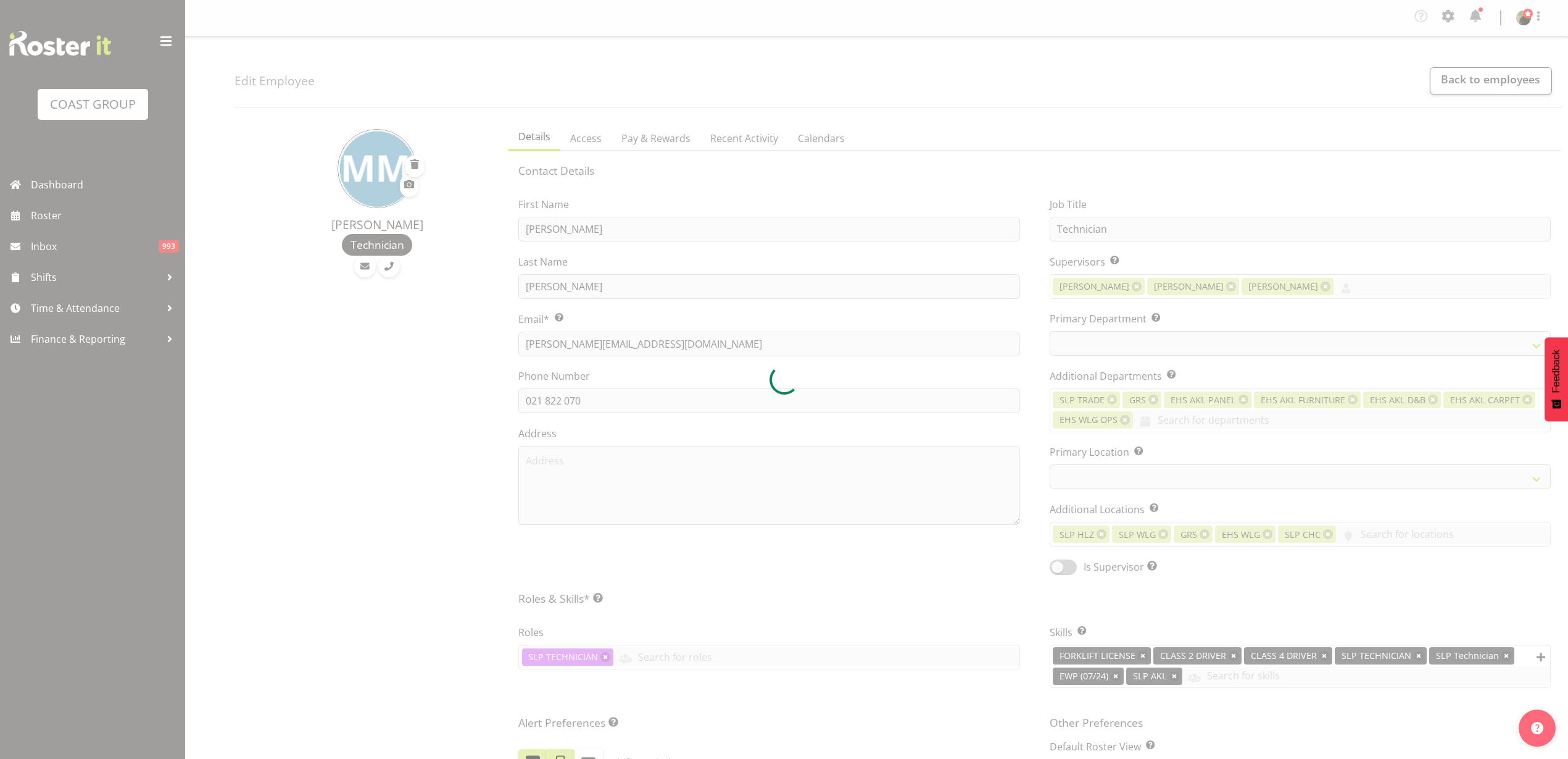
select select
select select "31"
select select "24"
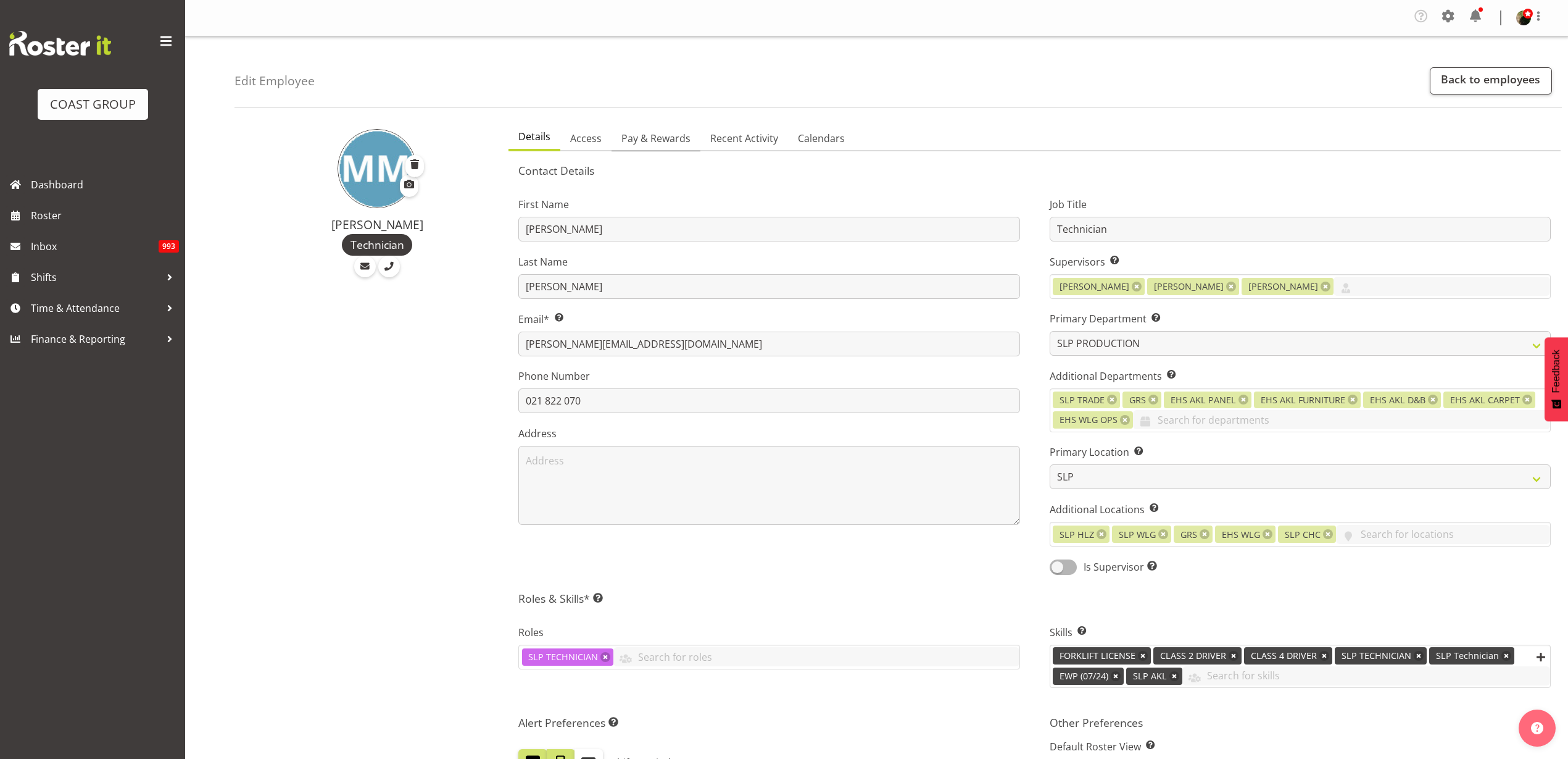
click at [660, 143] on span "Pay & Rewards" at bounding box center [656, 138] width 69 height 15
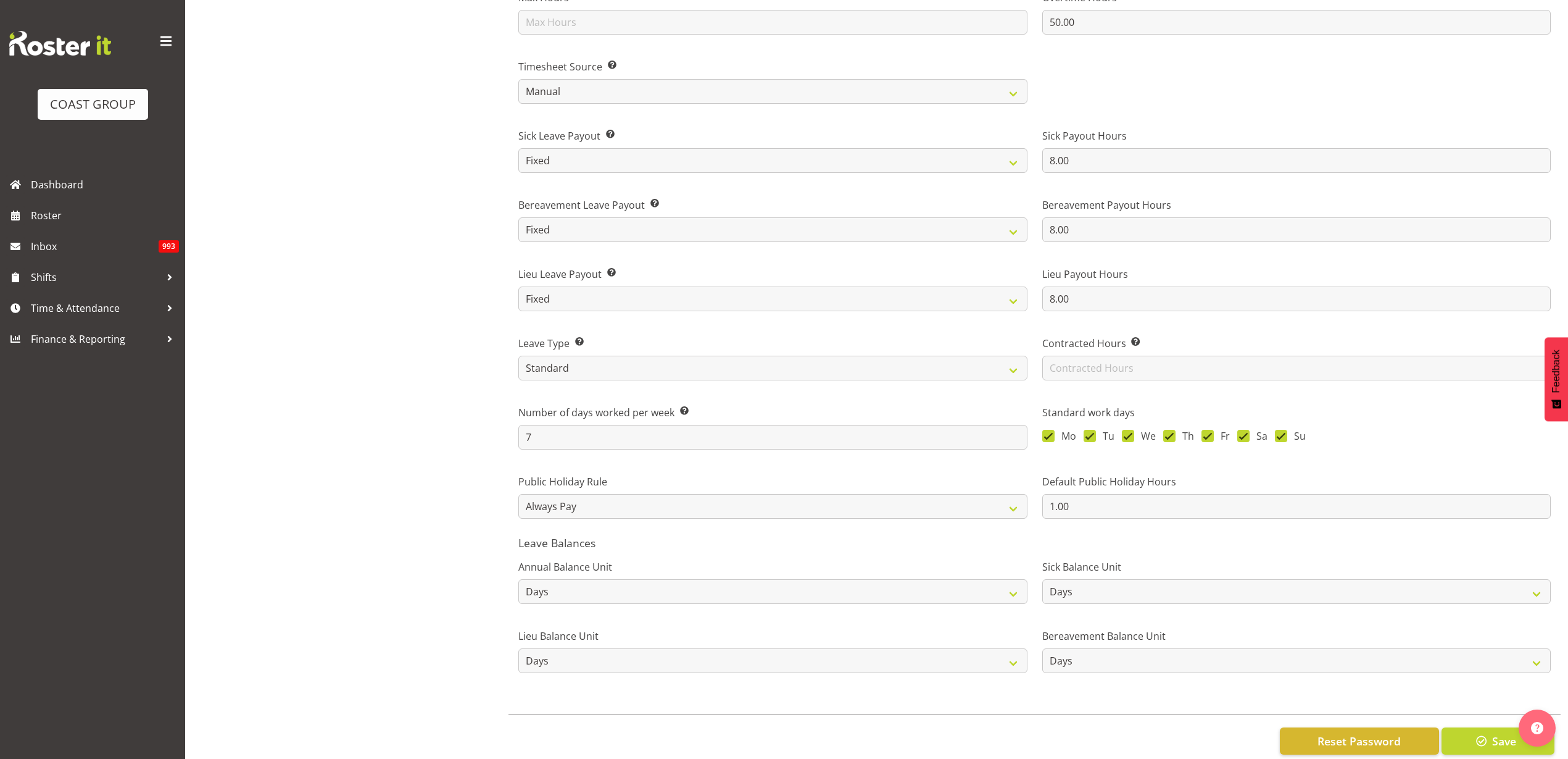
scroll to position [770, 0]
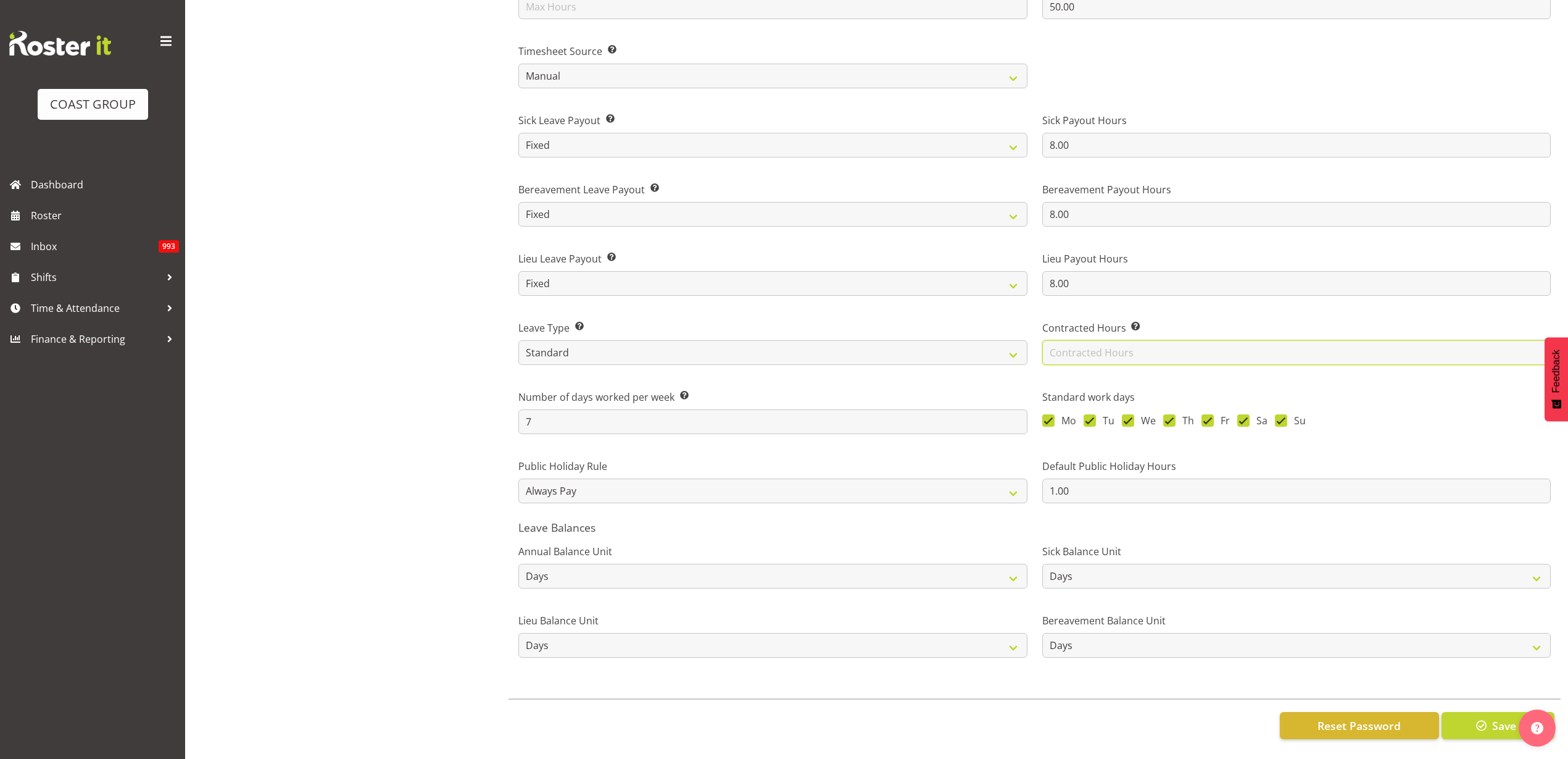
click at [1108, 347] on input "text" at bounding box center [1297, 352] width 509 height 25
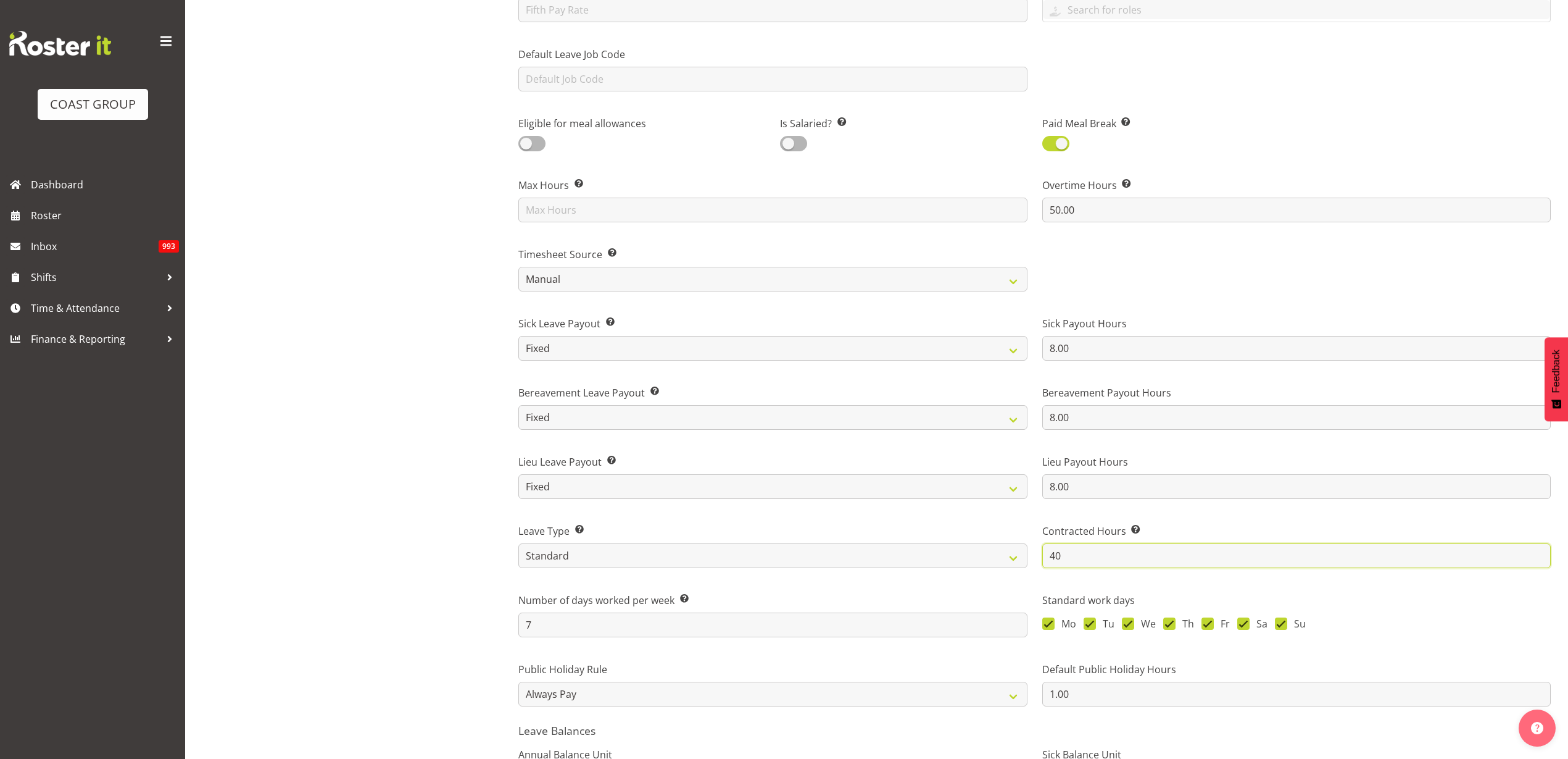
scroll to position [538, 0]
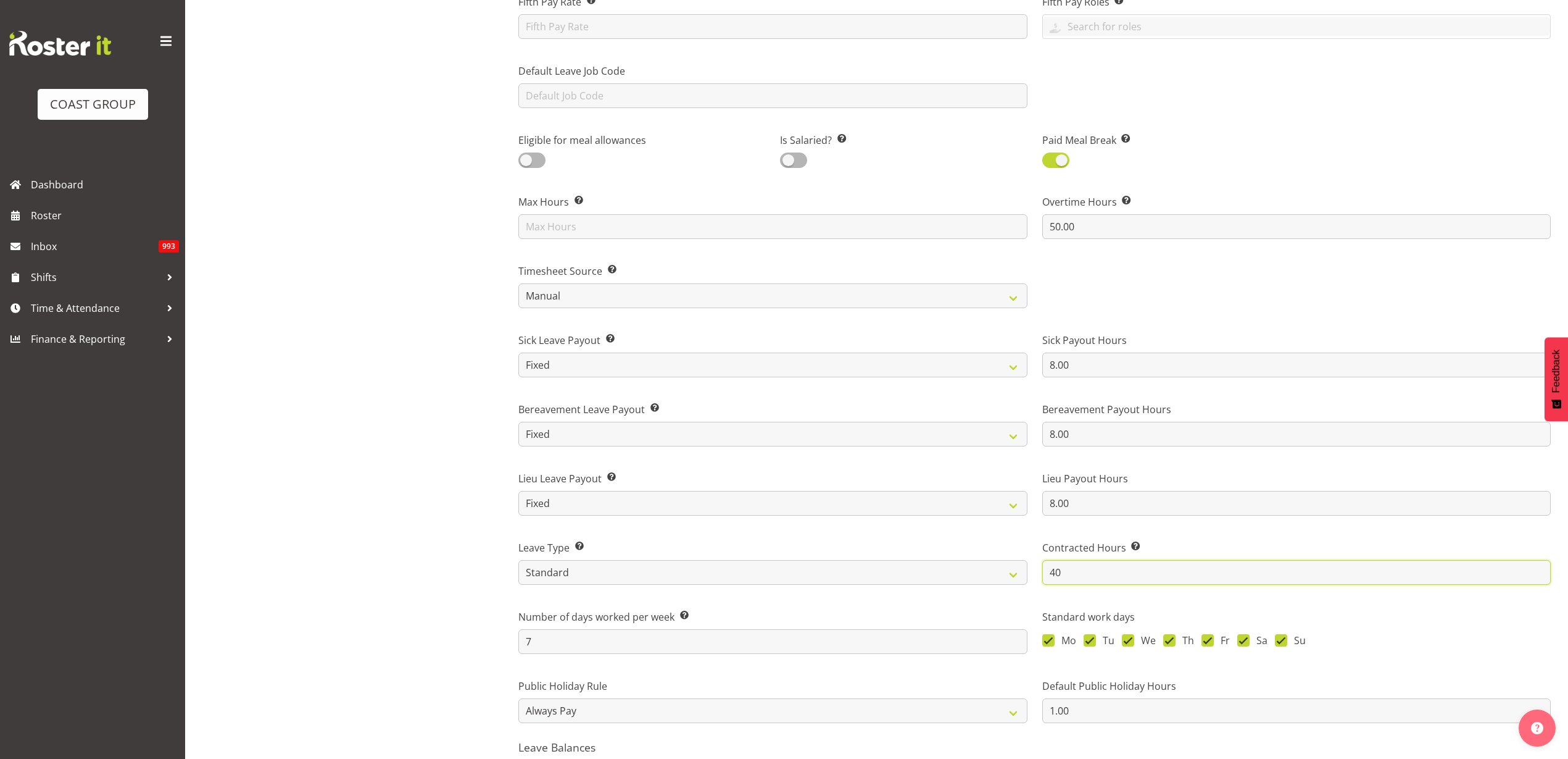
type input "40"
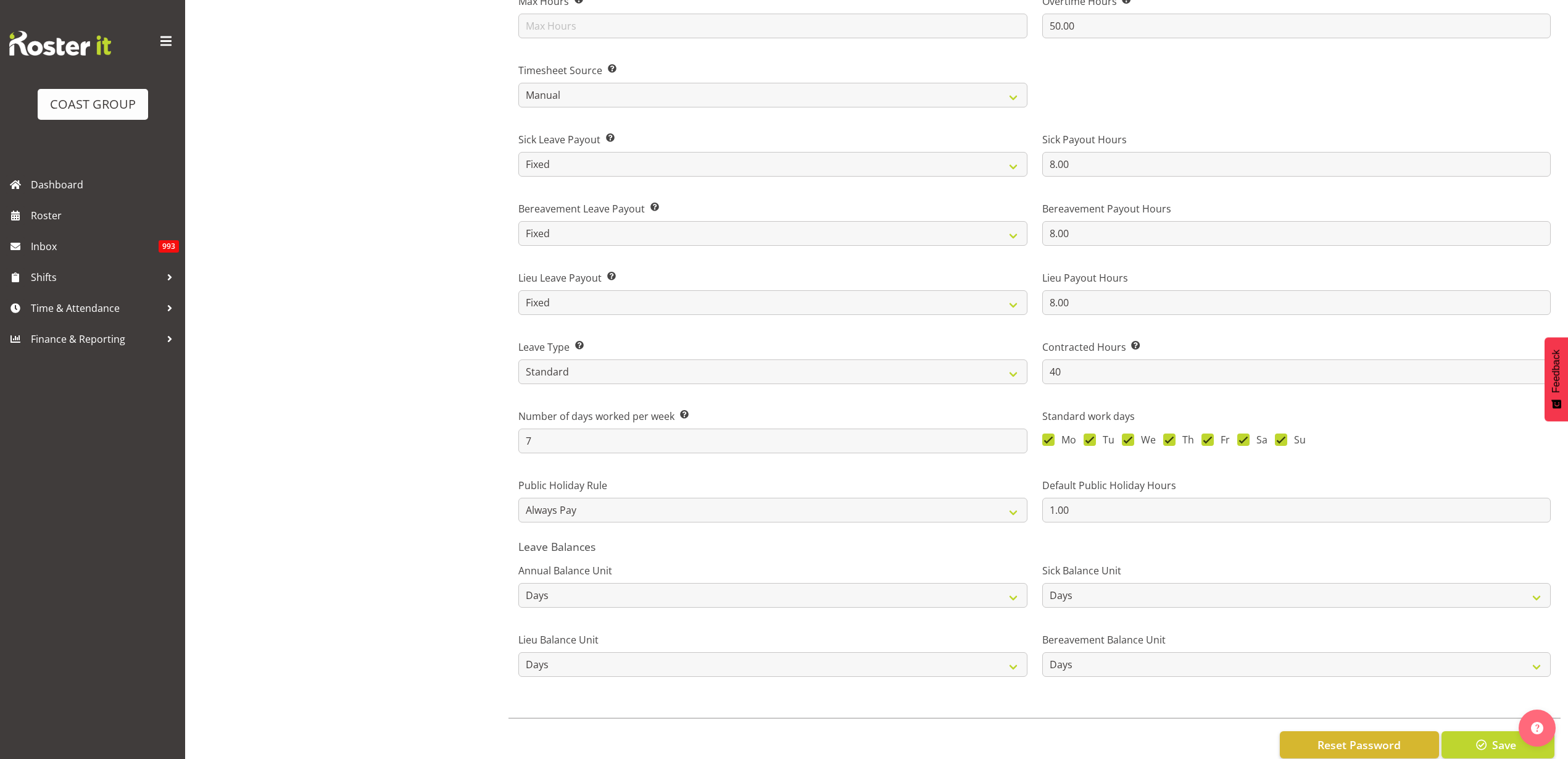
scroll to position [770, 0]
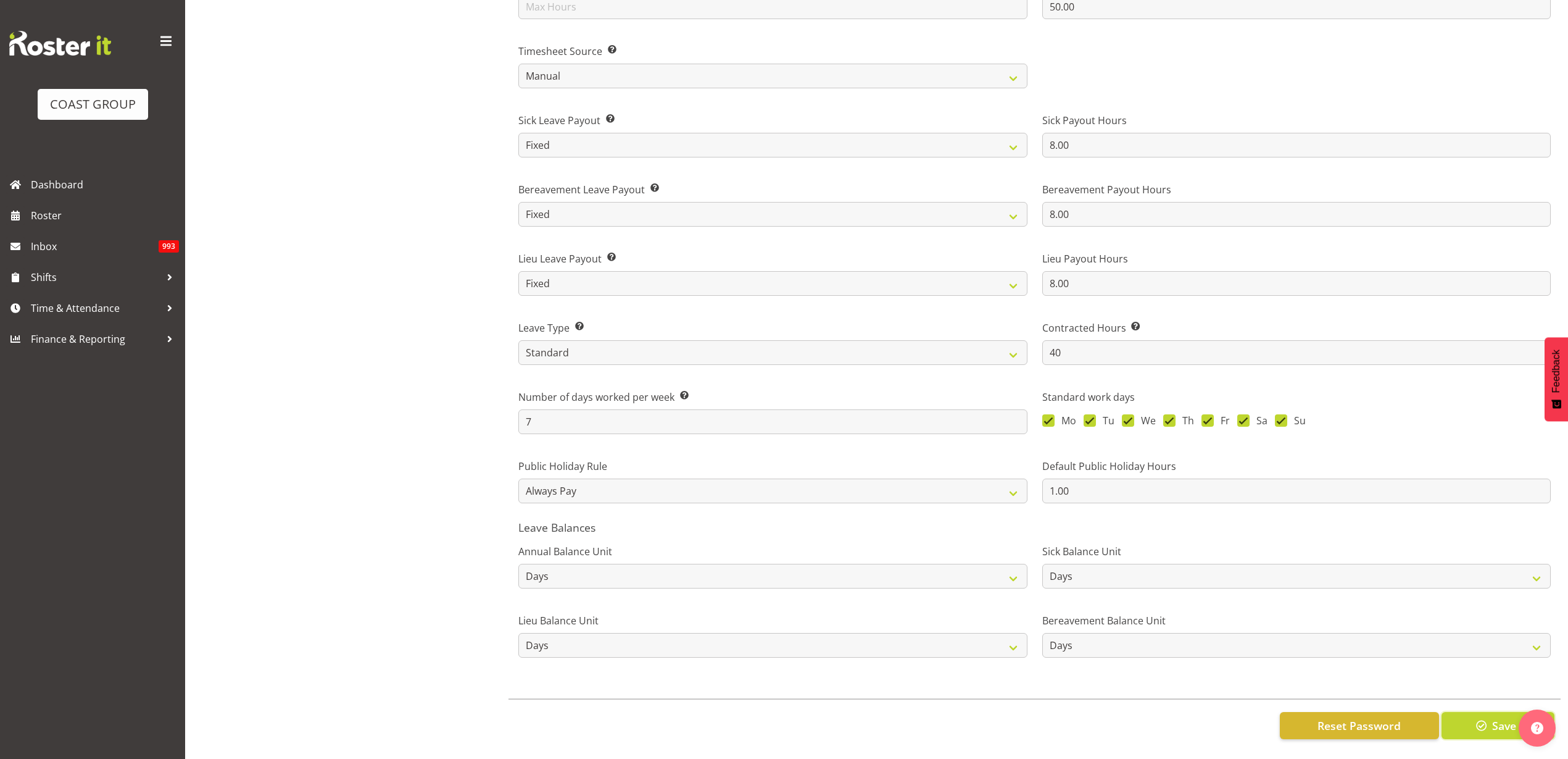
click at [1494, 718] on span "Save" at bounding box center [1504, 725] width 24 height 16
